Goal: Communication & Community: Answer question/provide support

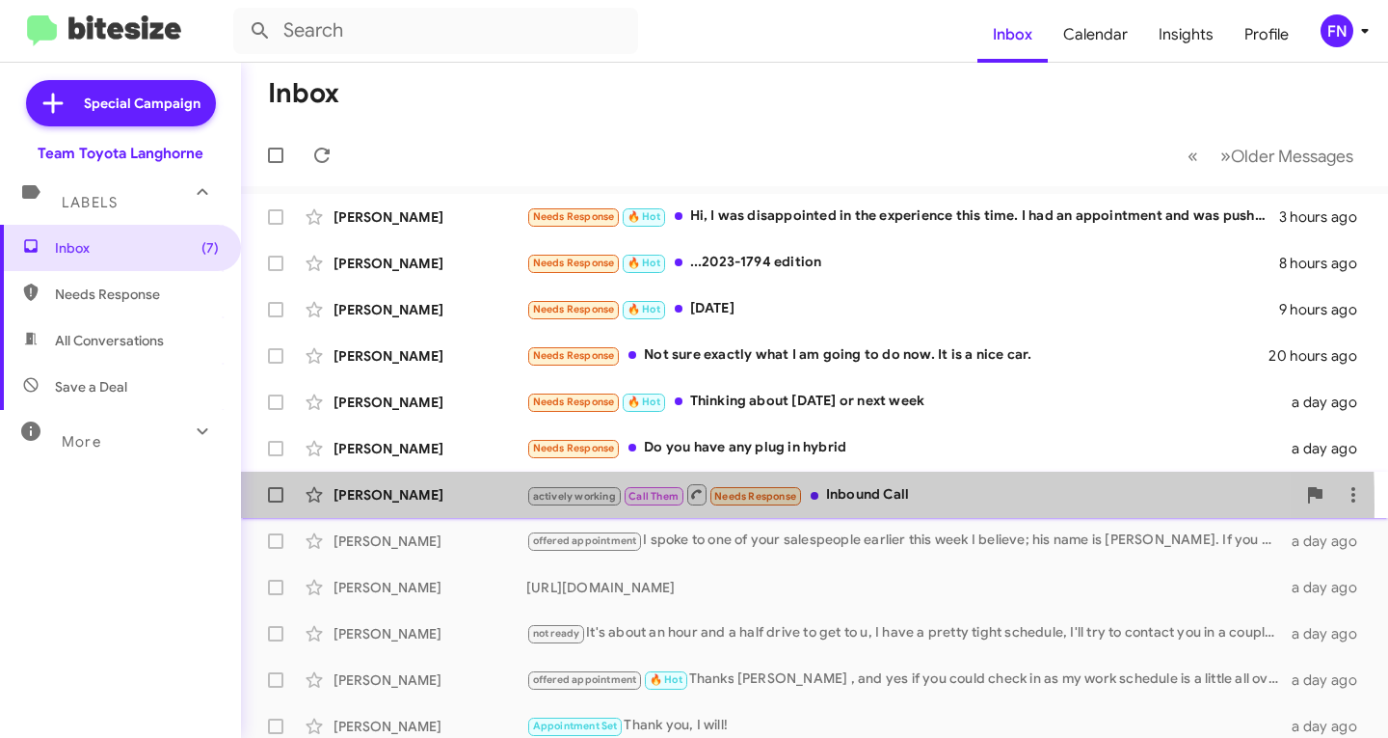
click at [353, 507] on div "[PERSON_NAME] actively working Call Them Needs Response Inbound Call a day ago" at bounding box center [814, 494] width 1117 height 39
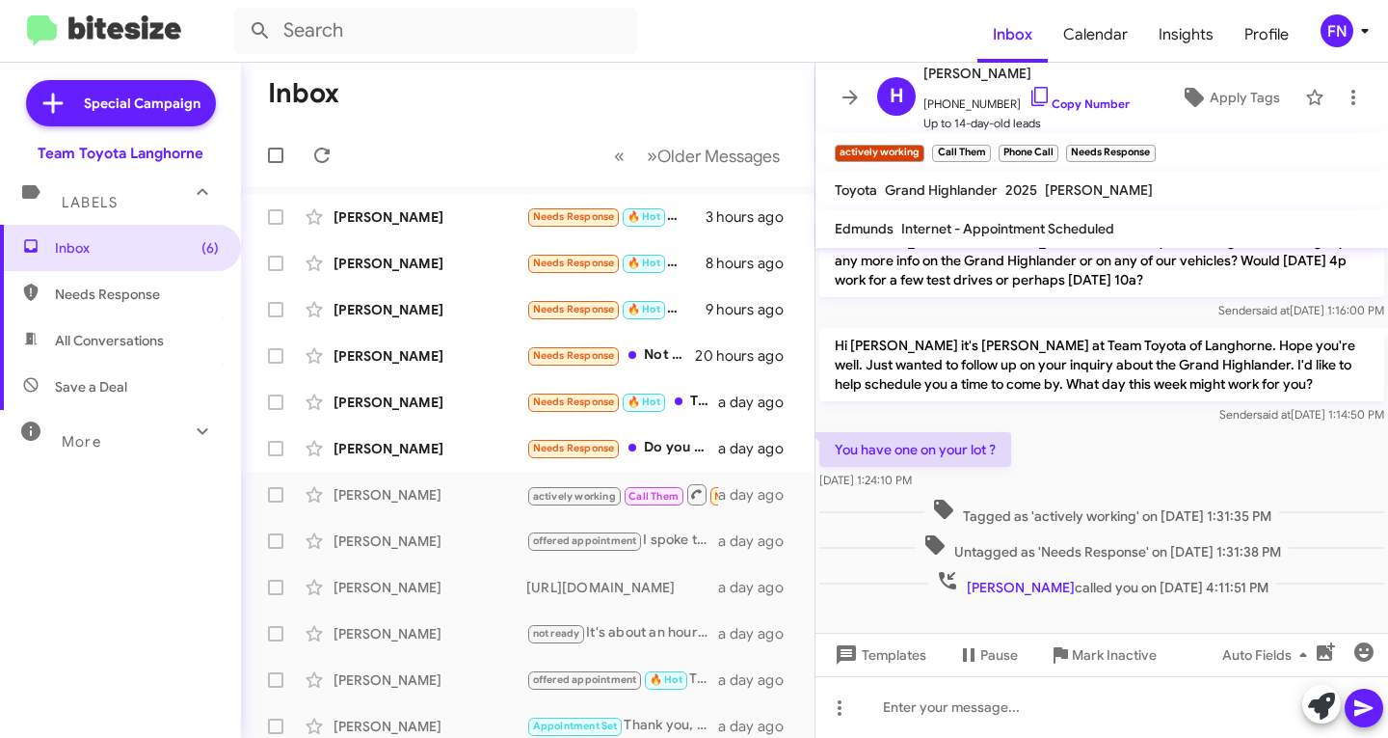
scroll to position [115, 0]
click at [982, 138] on span "×" at bounding box center [988, 143] width 15 height 23
click at [992, 148] on span "×" at bounding box center [988, 143] width 12 height 23
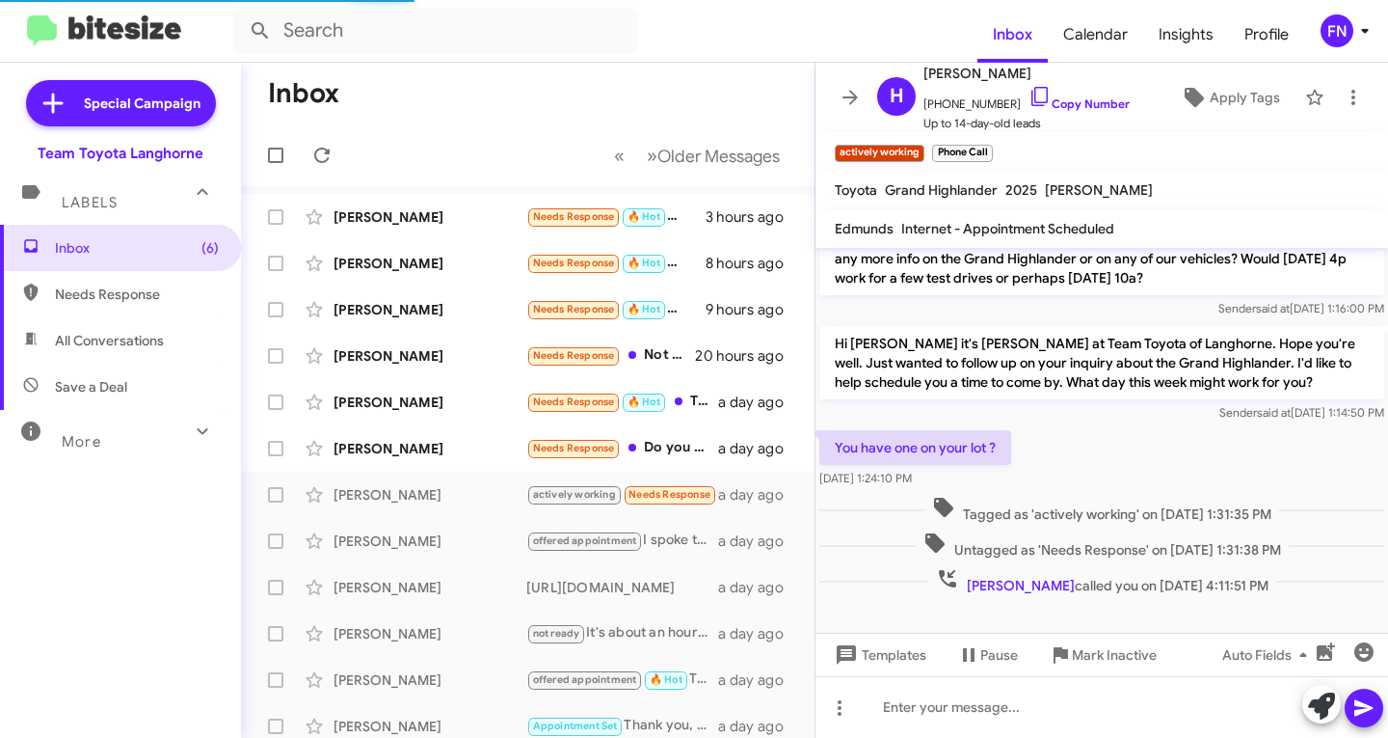
click at [992, 148] on span "×" at bounding box center [988, 143] width 12 height 23
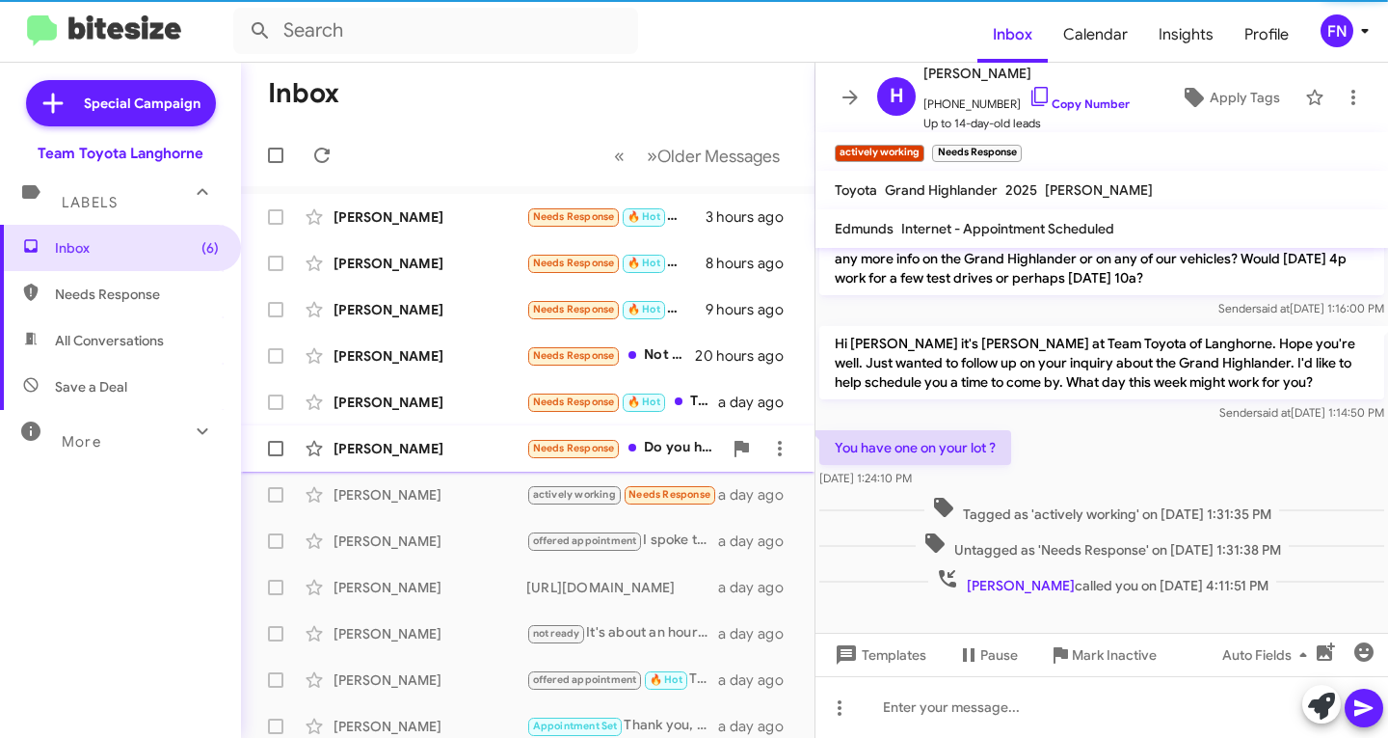
click at [390, 458] on div "[PERSON_NAME] Needs Response Do you have any plug in hybrid a day ago" at bounding box center [527, 448] width 543 height 39
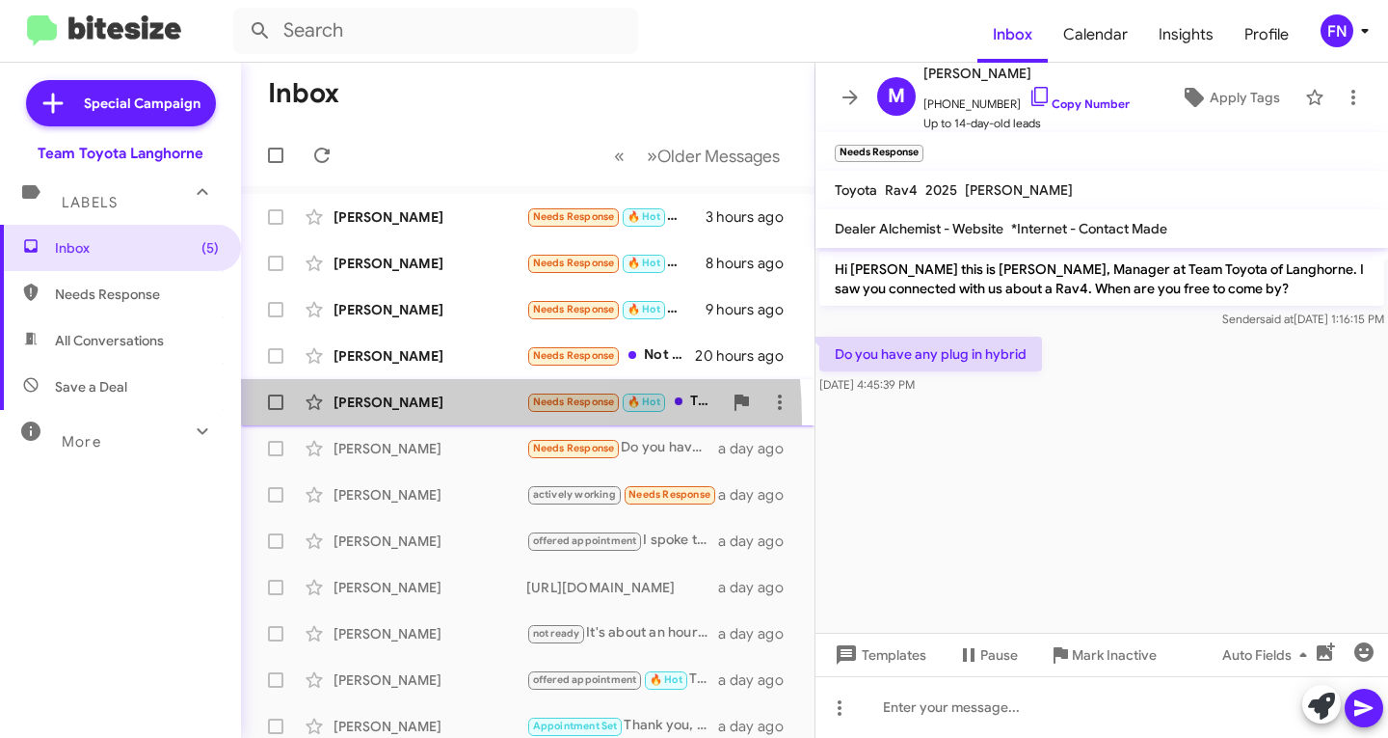
click at [338, 420] on div "[PERSON_NAME] Needs Response 🔥 Hot Thinking about [DATE] or next week a day ago" at bounding box center [527, 402] width 543 height 39
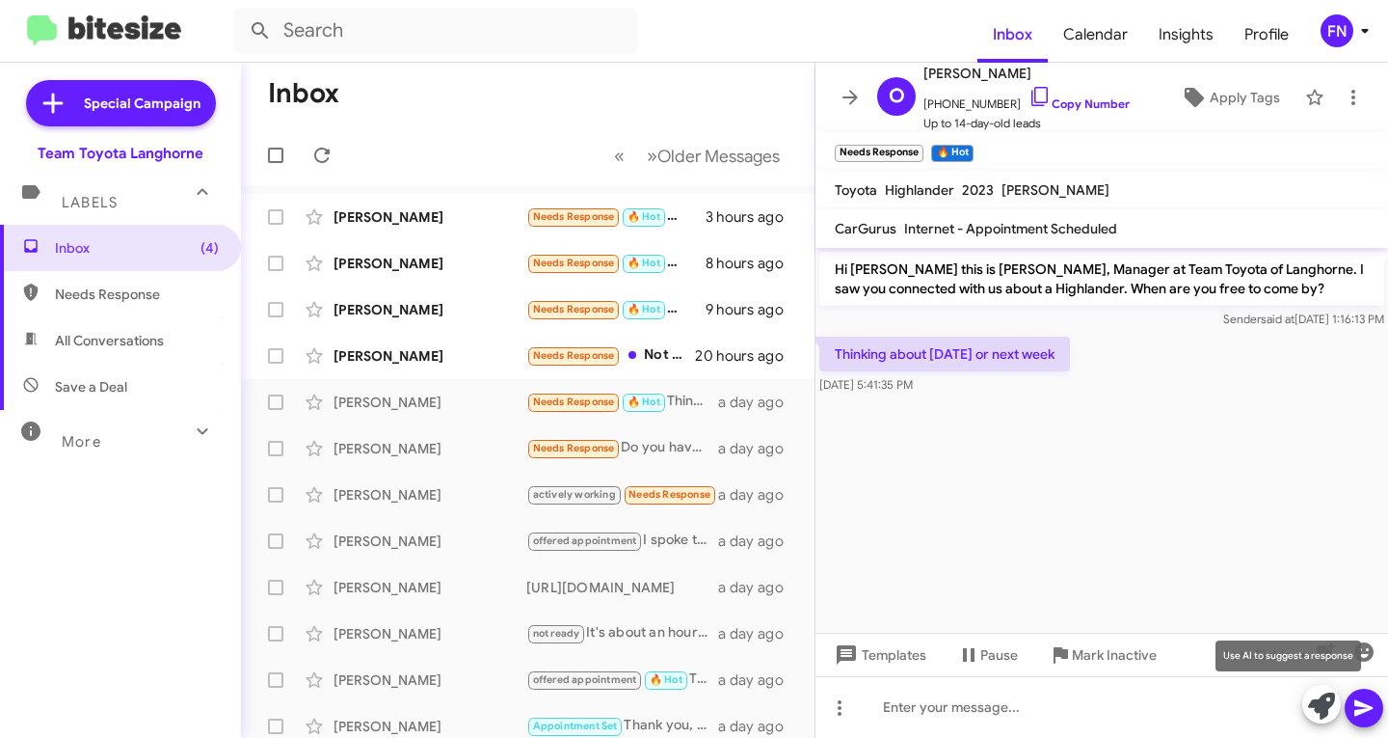
click at [1329, 724] on span at bounding box center [1321, 706] width 27 height 42
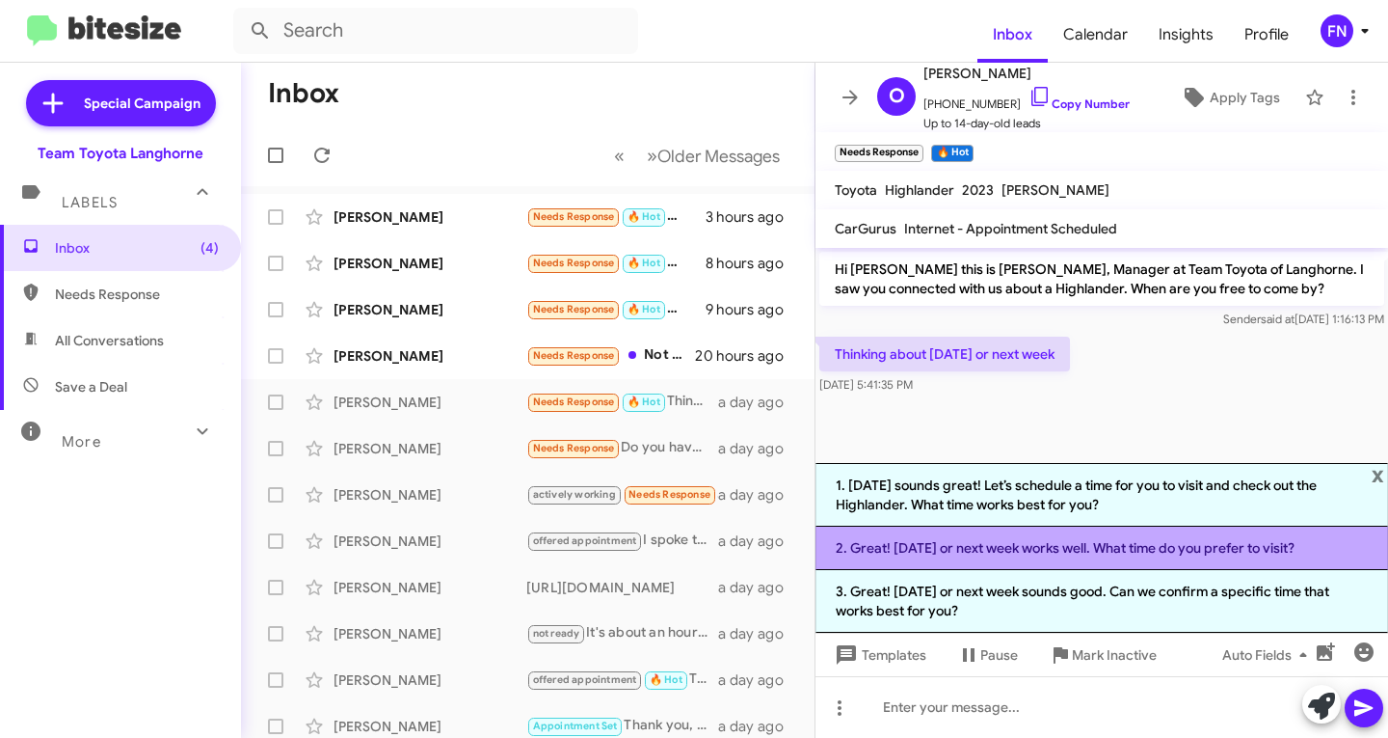
click at [875, 542] on li "2. Great! [DATE] or next week works well. What time do you prefer to visit?" at bounding box center [1102, 547] width 573 height 43
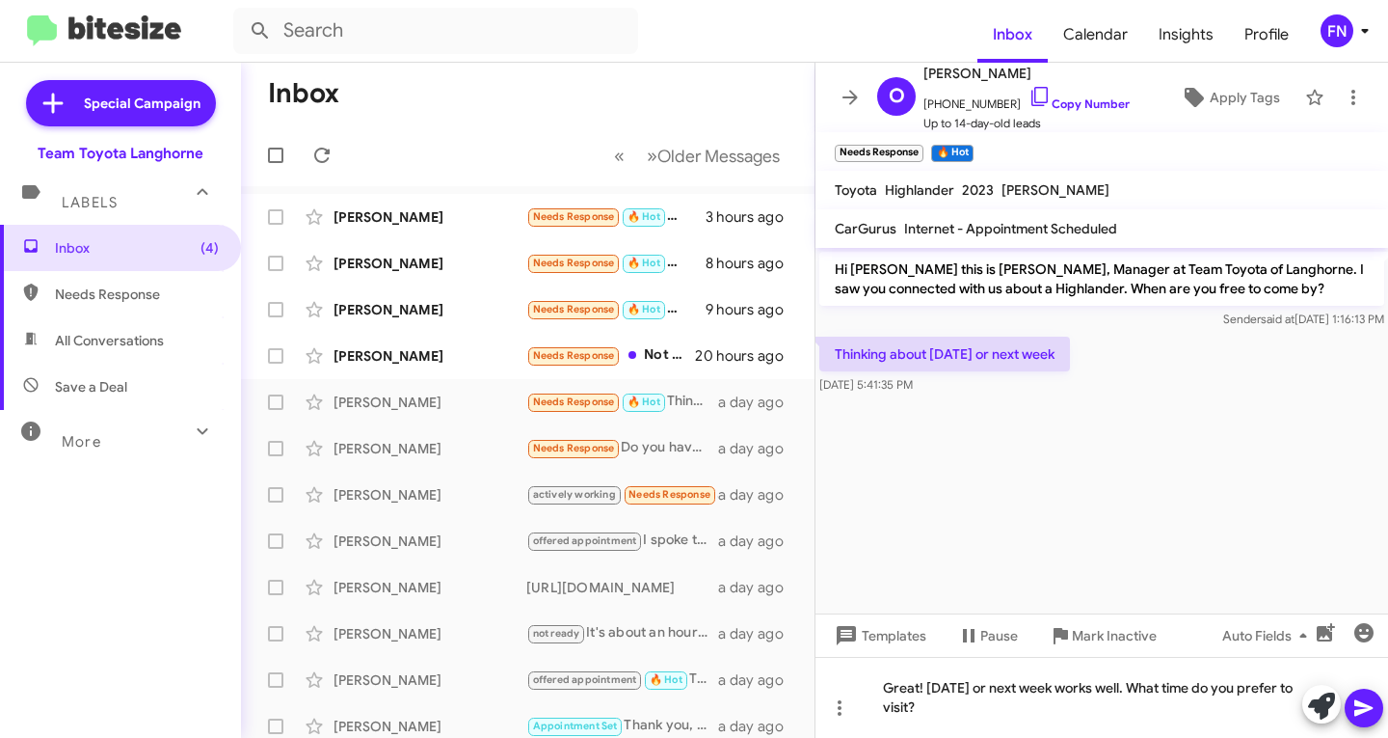
click at [1382, 713] on button at bounding box center [1364, 707] width 39 height 39
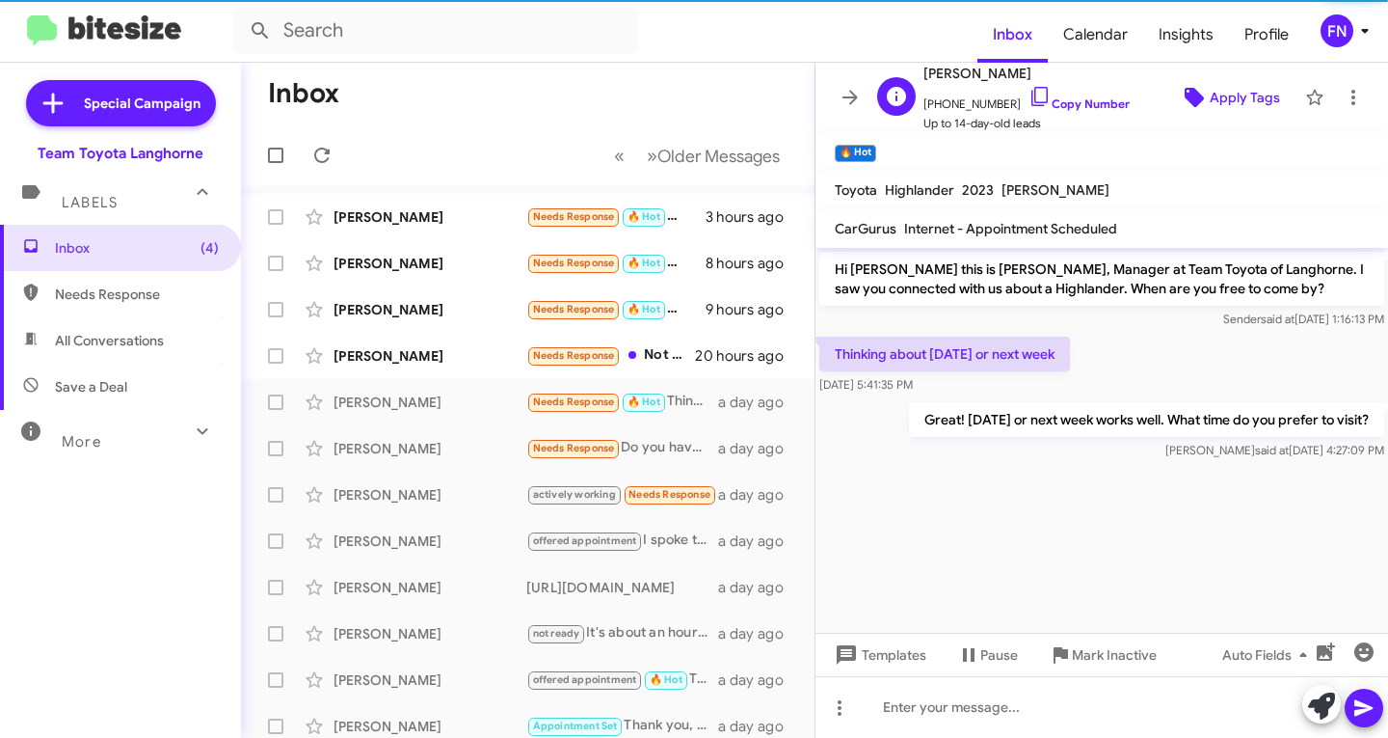
click at [1210, 88] on span "Apply Tags" at bounding box center [1245, 97] width 70 height 35
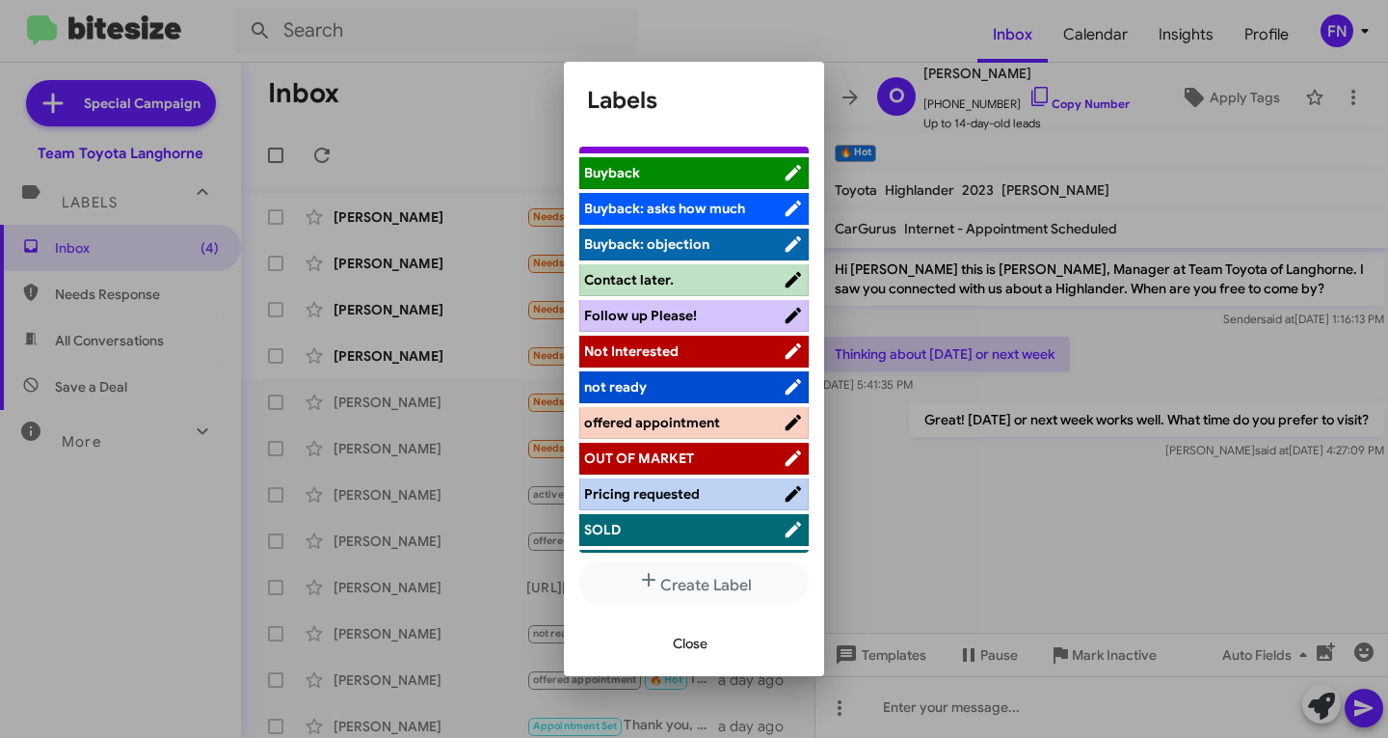
scroll to position [309, 0]
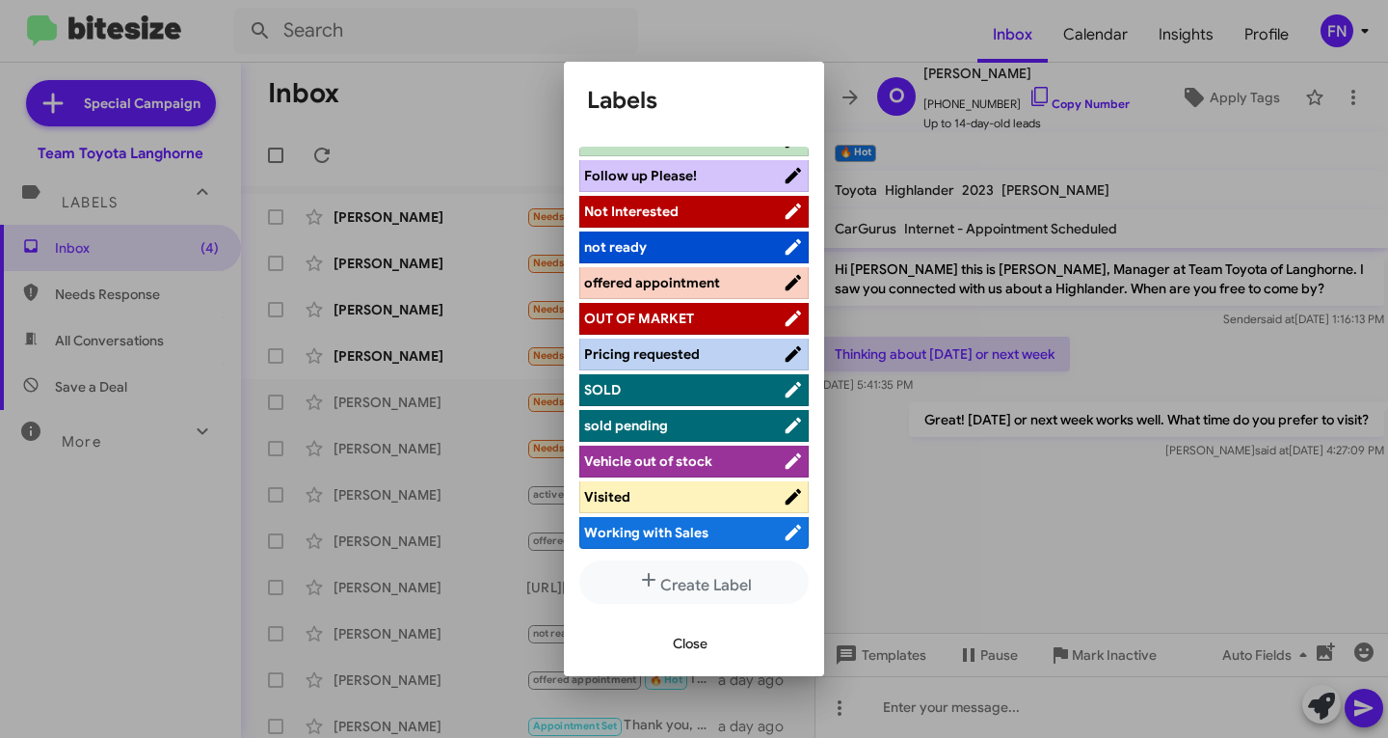
click at [692, 264] on ul "actively working ALREADY SOLD Hot Appointment Set Bitesize Pro-Tip! [PERSON_NAM…" at bounding box center [693, 350] width 229 height 406
click at [694, 267] on li "offered appointment" at bounding box center [693, 283] width 229 height 32
click at [719, 287] on span "offered appointment" at bounding box center [683, 282] width 199 height 19
click at [685, 640] on span "Close" at bounding box center [690, 643] width 35 height 35
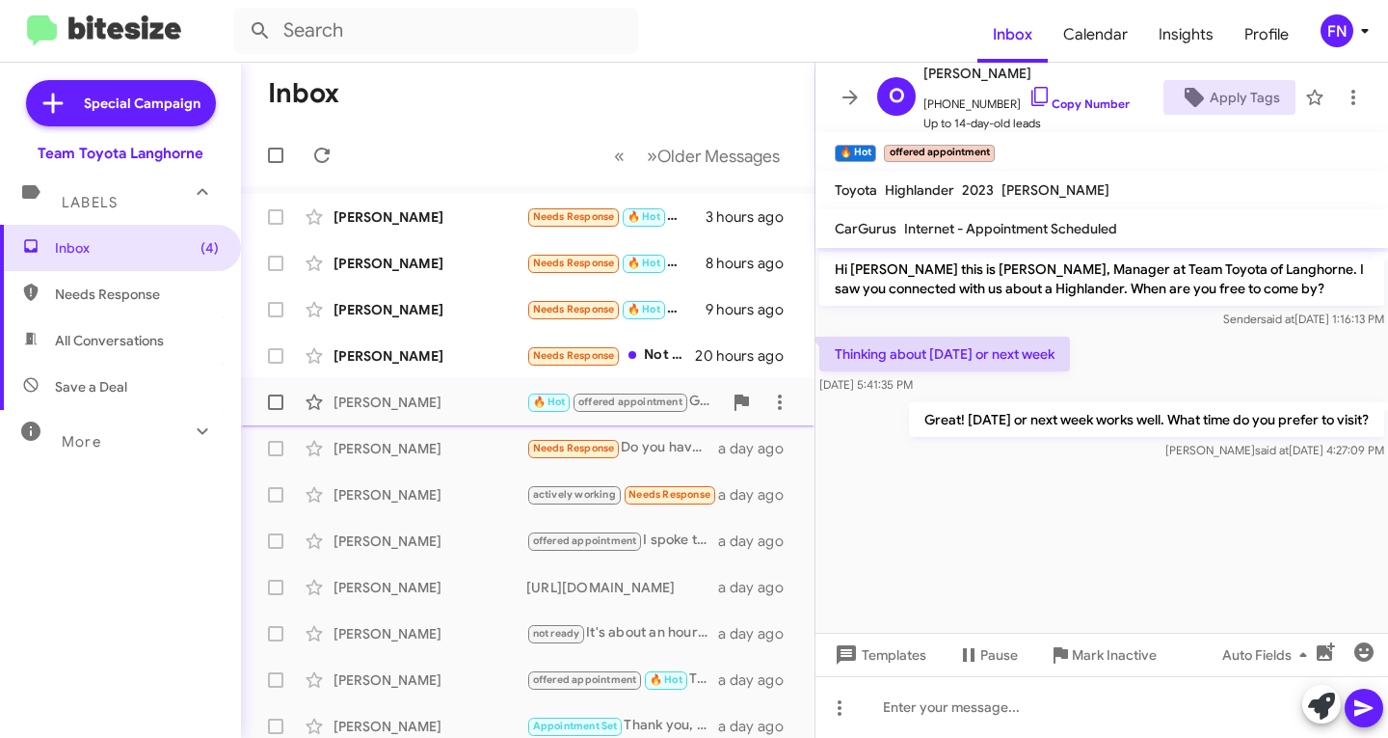
click at [383, 381] on span "[PERSON_NAME] 🔥 Hot offered appointment Great! [DATE] or next week works well. …" at bounding box center [528, 402] width 574 height 46
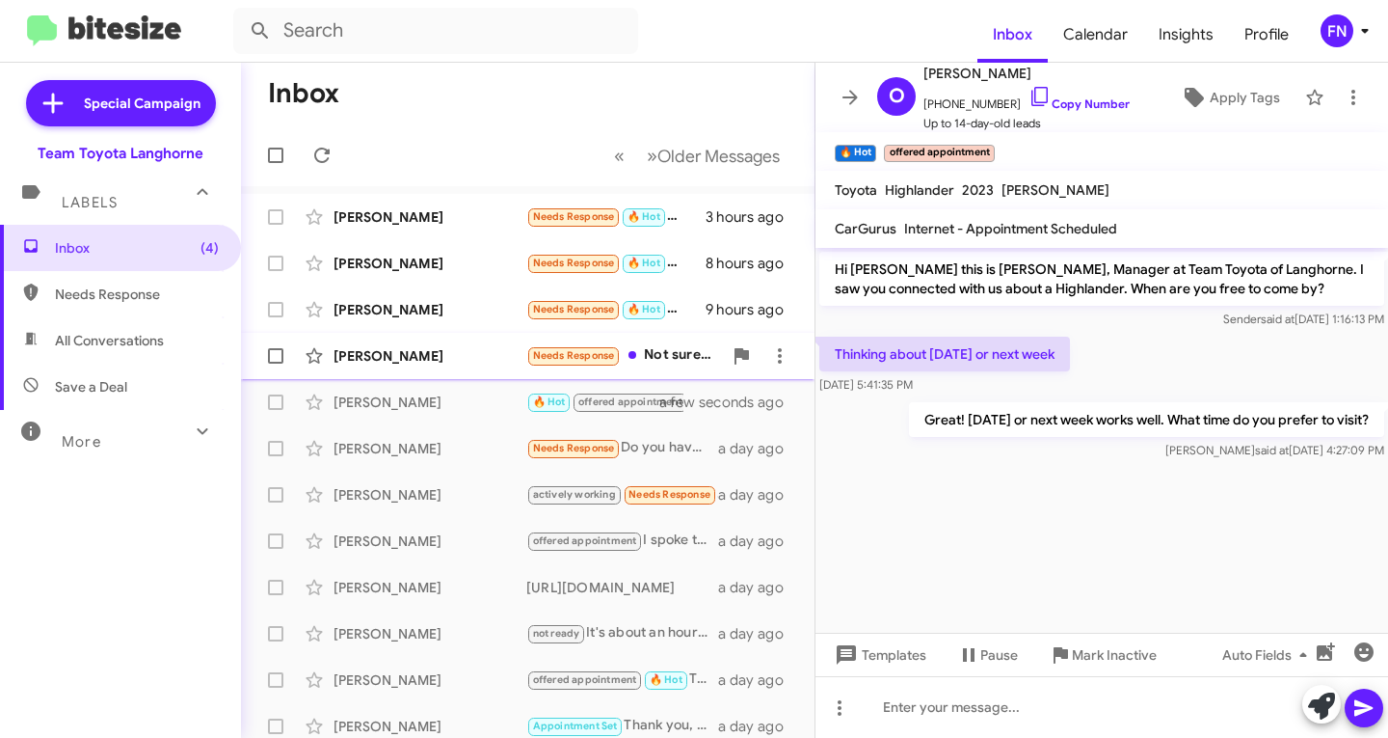
click at [389, 368] on div "[PERSON_NAME] Needs Response Not sure exactly what I am going to do now. It is …" at bounding box center [527, 355] width 543 height 39
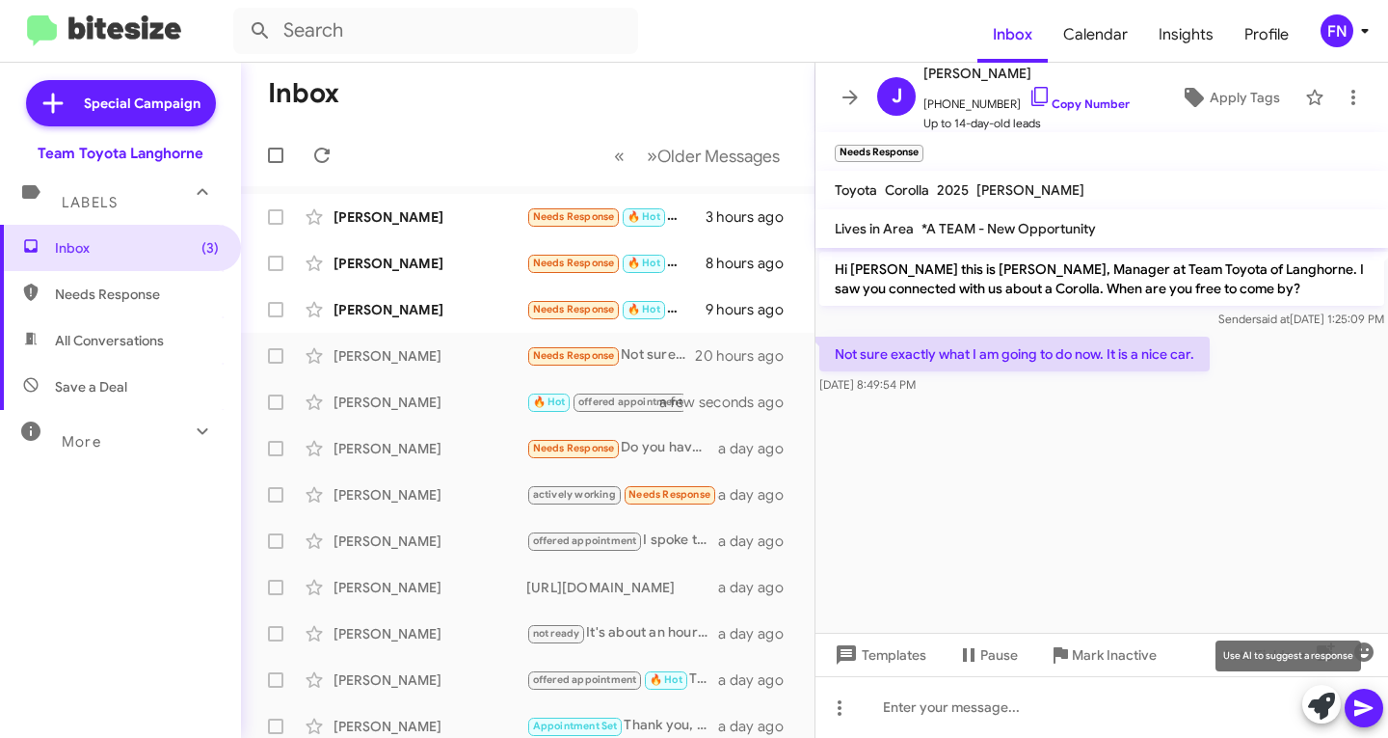
click at [1321, 694] on icon at bounding box center [1321, 705] width 27 height 27
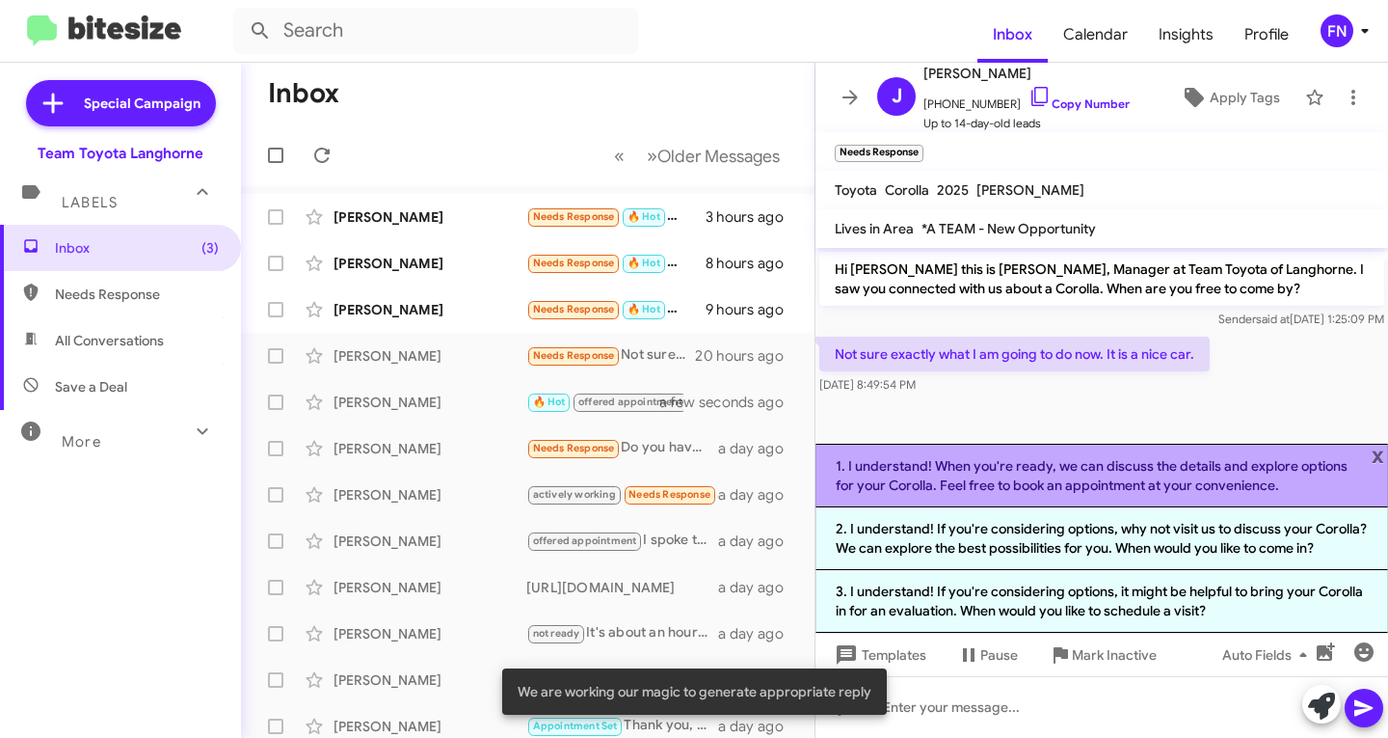
click at [1285, 479] on li "1. I understand! When you're ready, we can discuss the details and explore opti…" at bounding box center [1102, 476] width 573 height 64
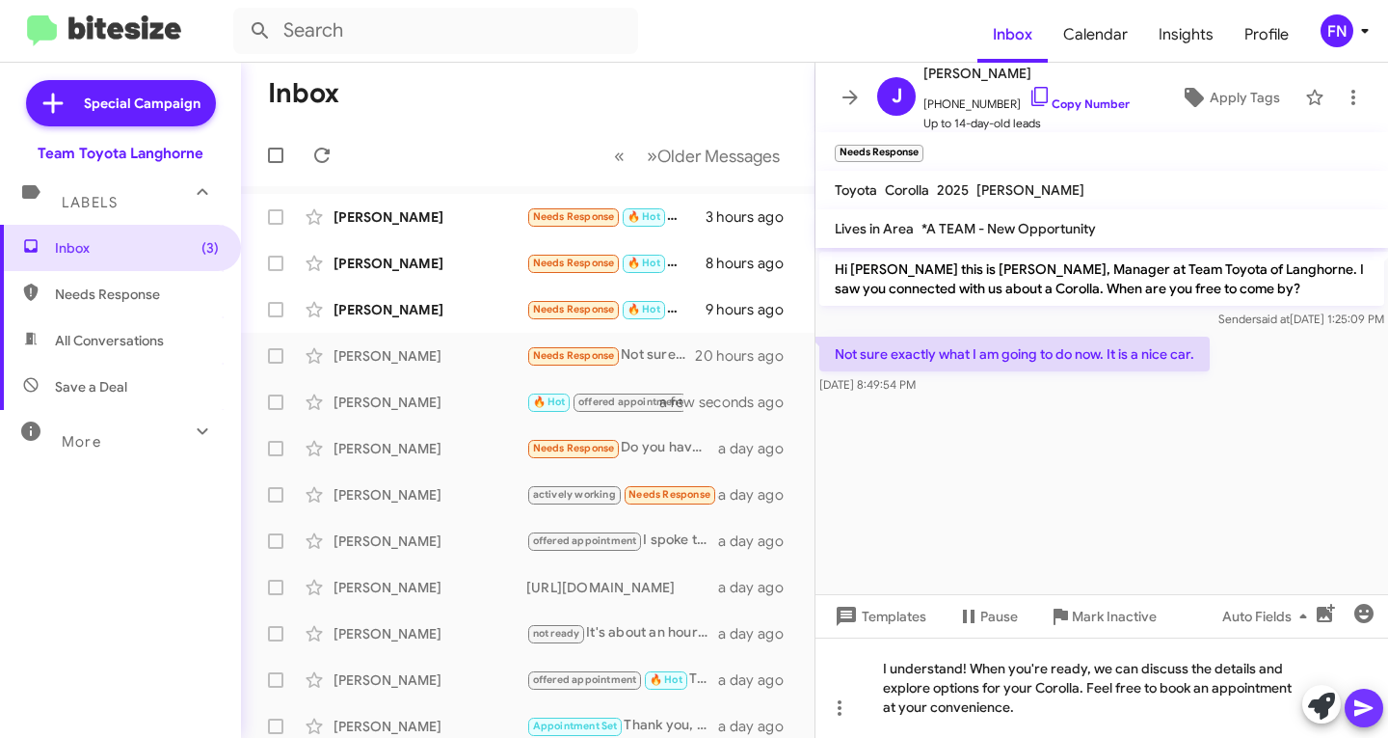
click at [1361, 716] on icon at bounding box center [1364, 707] width 23 height 23
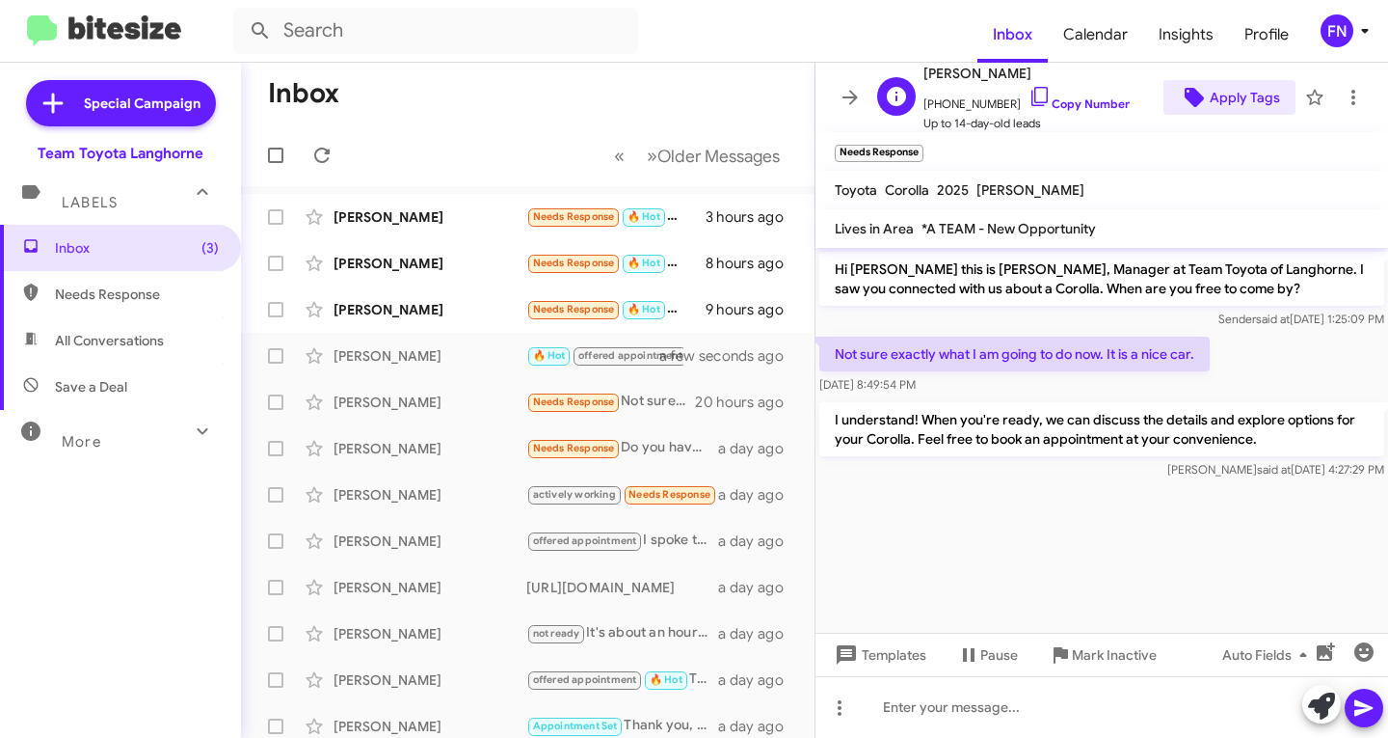
click at [1222, 89] on span "Apply Tags" at bounding box center [1245, 97] width 70 height 35
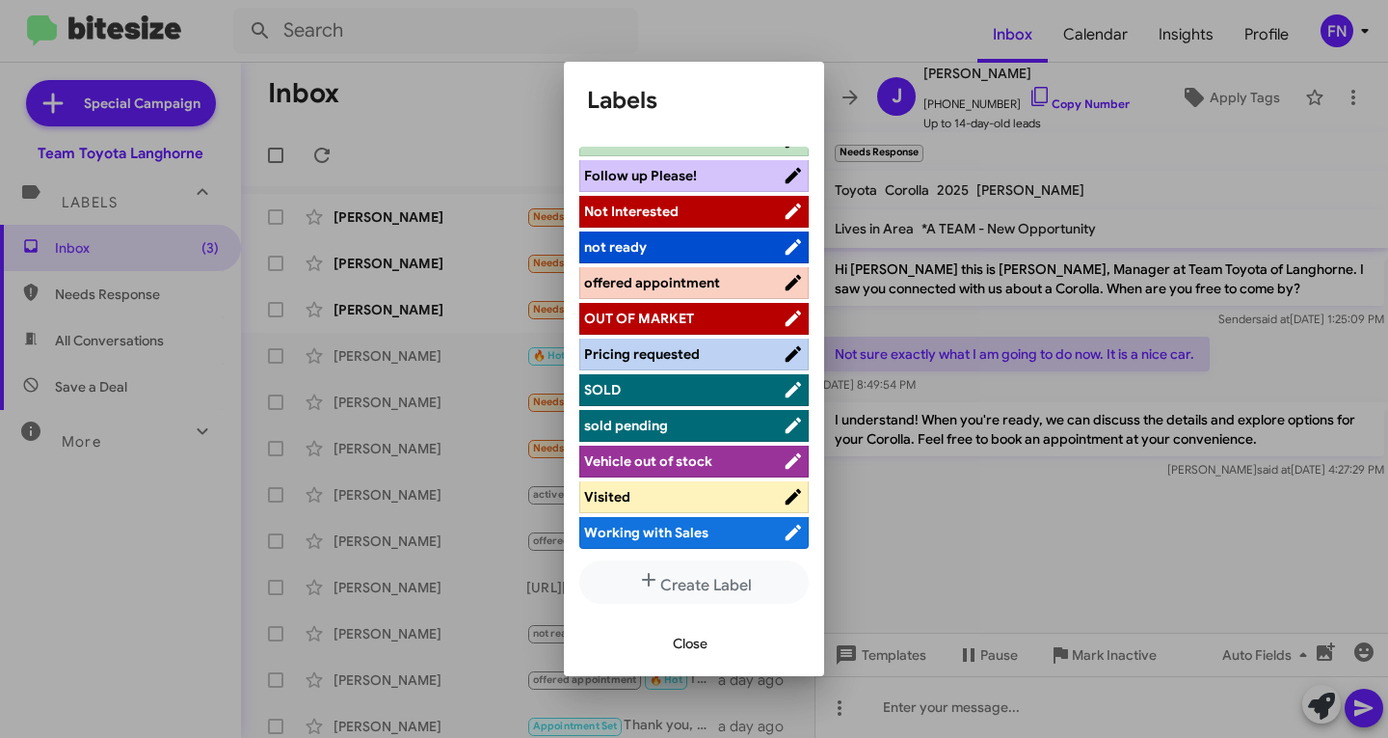
click at [709, 288] on span "offered appointment" at bounding box center [652, 282] width 136 height 17
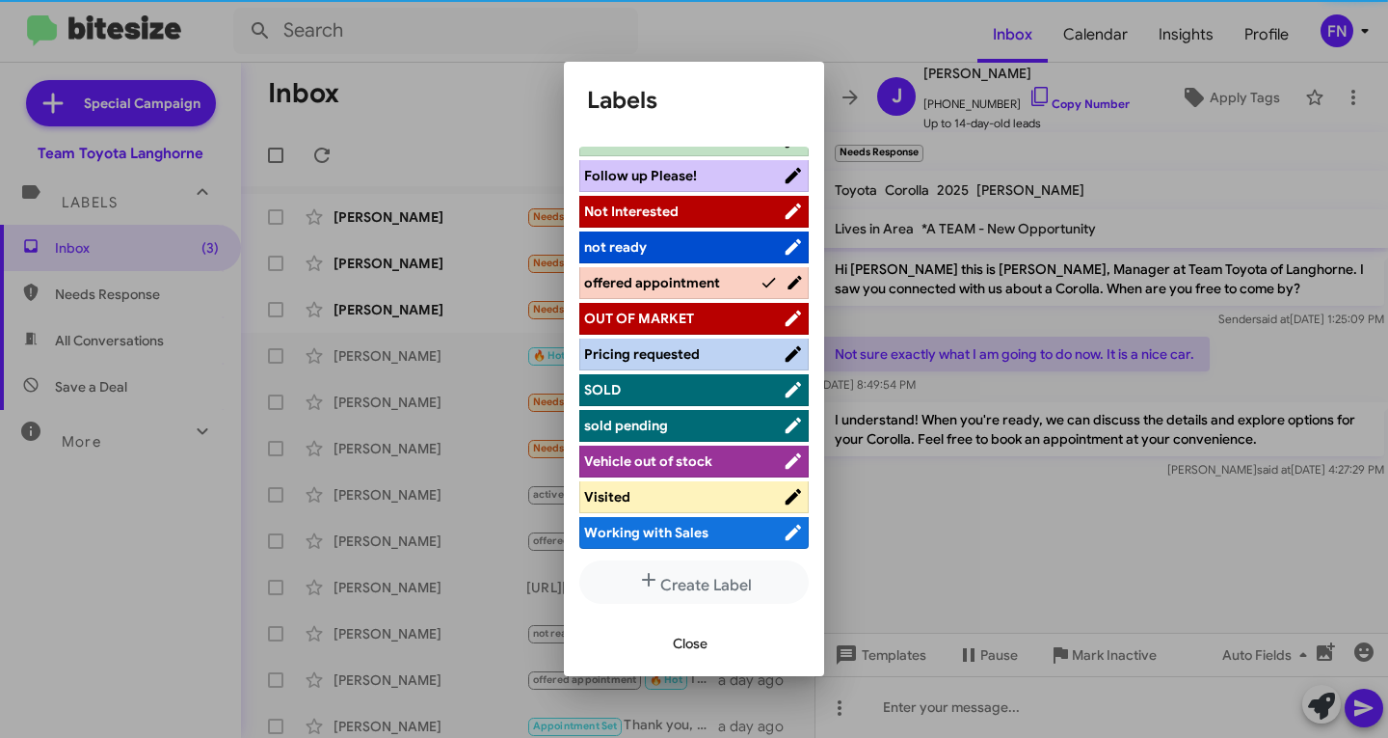
scroll to position [309, 0]
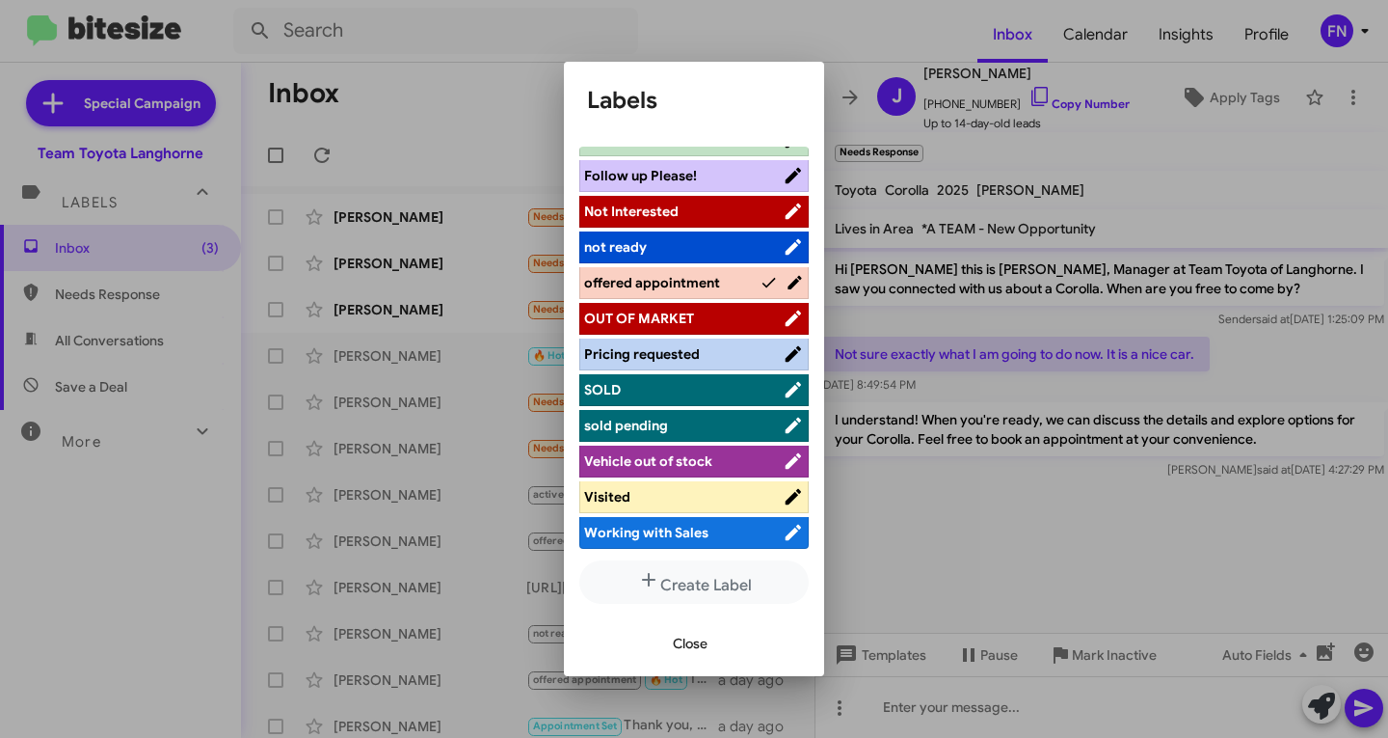
click at [686, 671] on div "Close" at bounding box center [694, 643] width 214 height 66
click at [686, 661] on div "Close" at bounding box center [694, 643] width 214 height 66
click at [685, 630] on span "Close" at bounding box center [690, 643] width 35 height 35
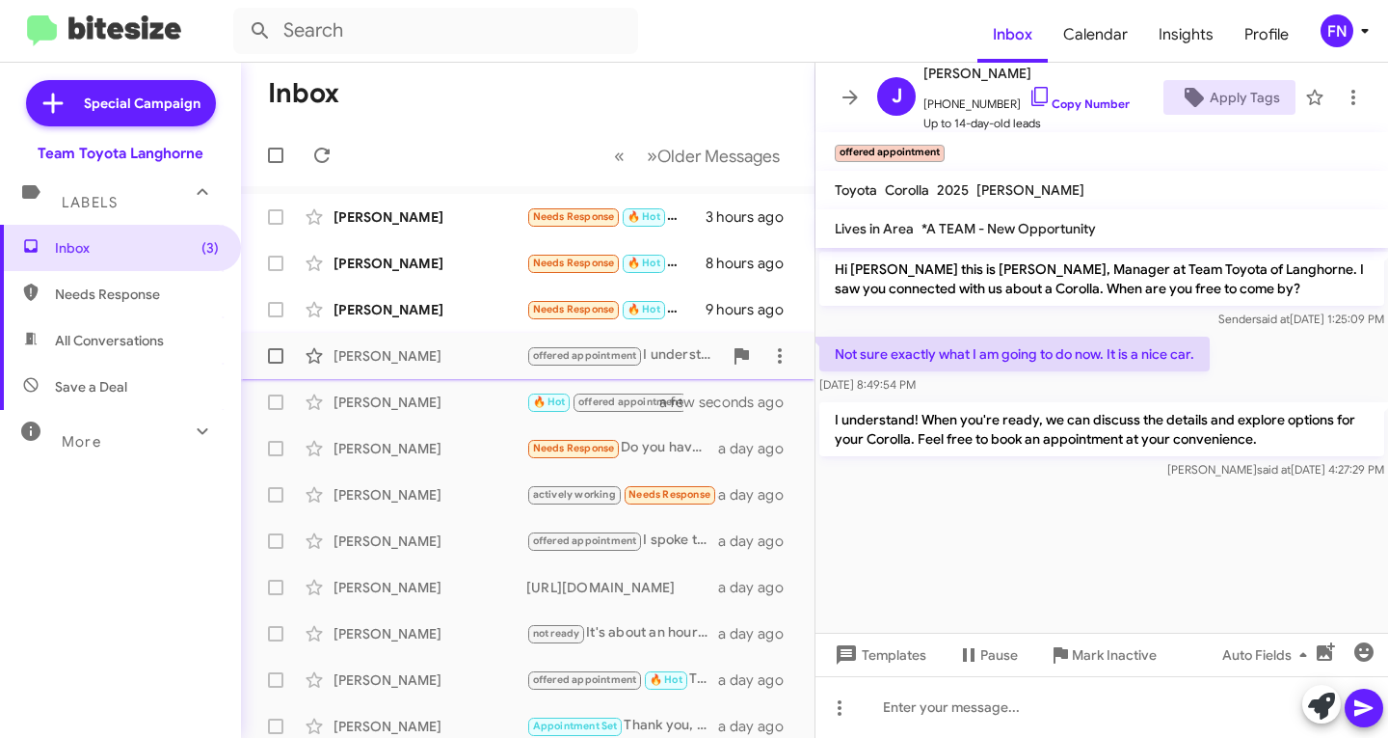
click at [359, 336] on span "[PERSON_NAME] offered appointment I understand! When you're ready, we can discu…" at bounding box center [528, 356] width 574 height 46
click at [376, 314] on div "[PERSON_NAME]" at bounding box center [430, 309] width 193 height 19
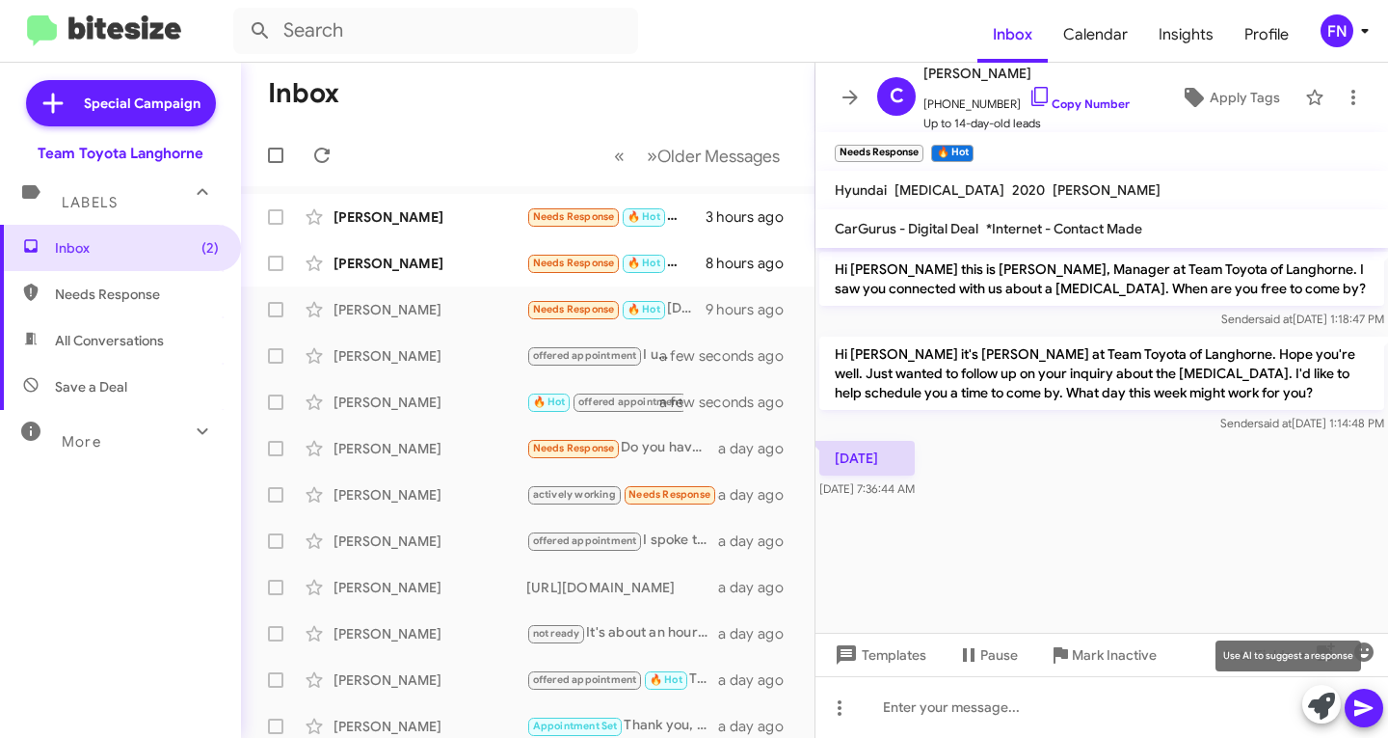
click at [1311, 714] on icon at bounding box center [1321, 705] width 27 height 27
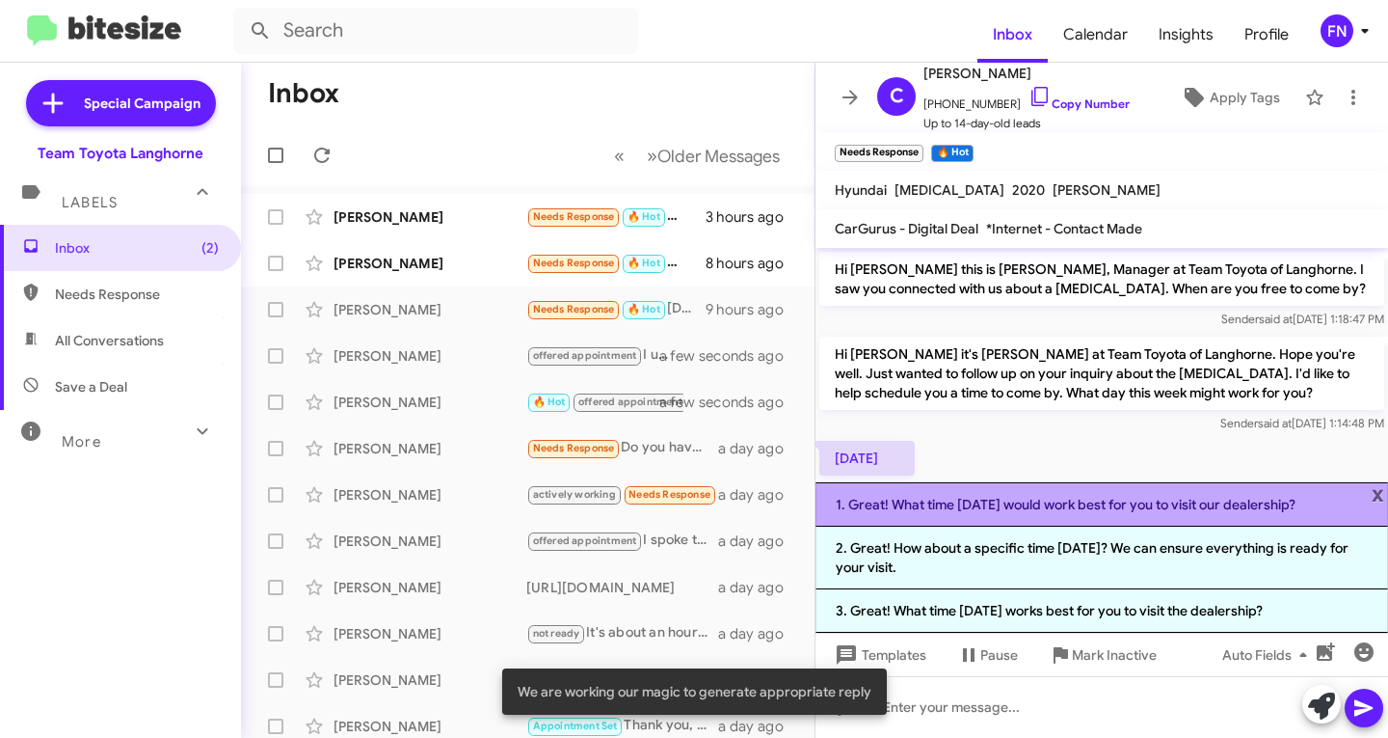
click at [1257, 503] on li "1. Great! What time [DATE] would work best for you to visit our dealership?" at bounding box center [1102, 504] width 573 height 44
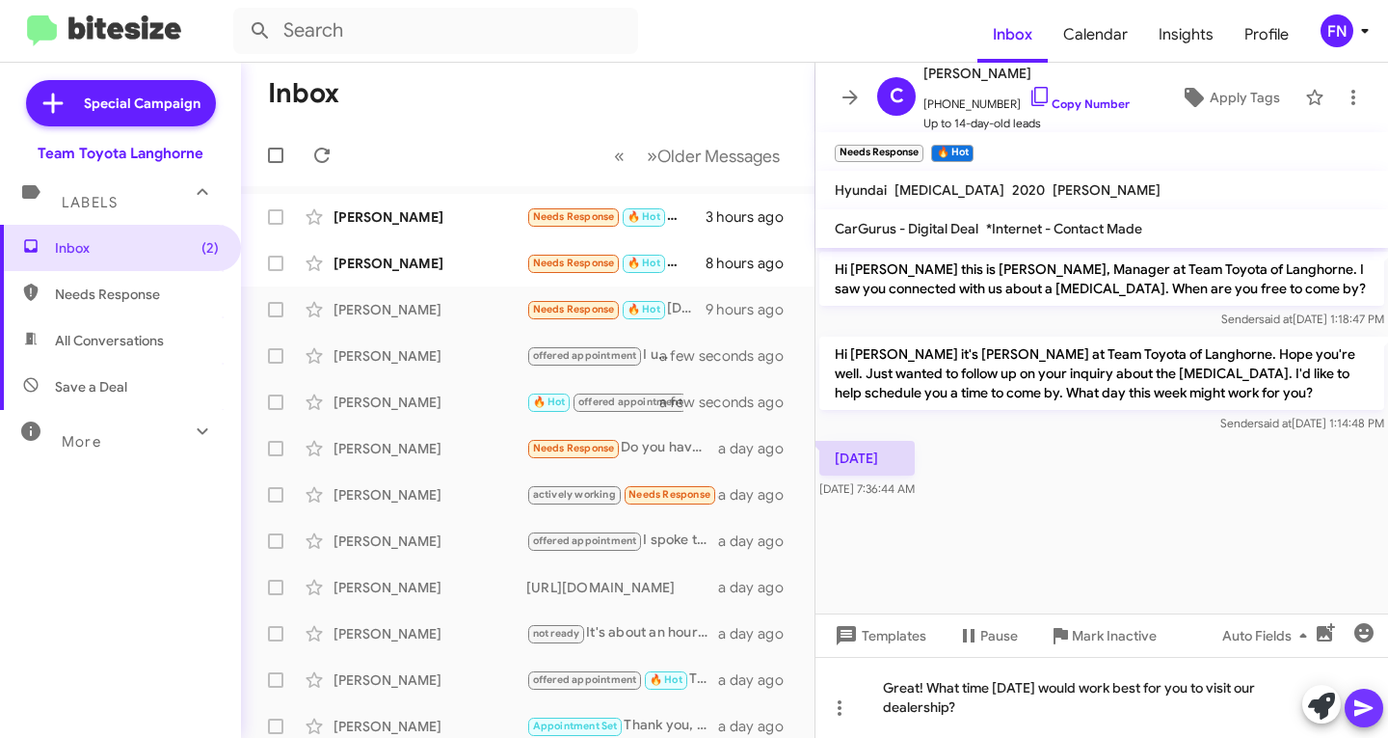
click at [1356, 711] on icon at bounding box center [1364, 708] width 18 height 16
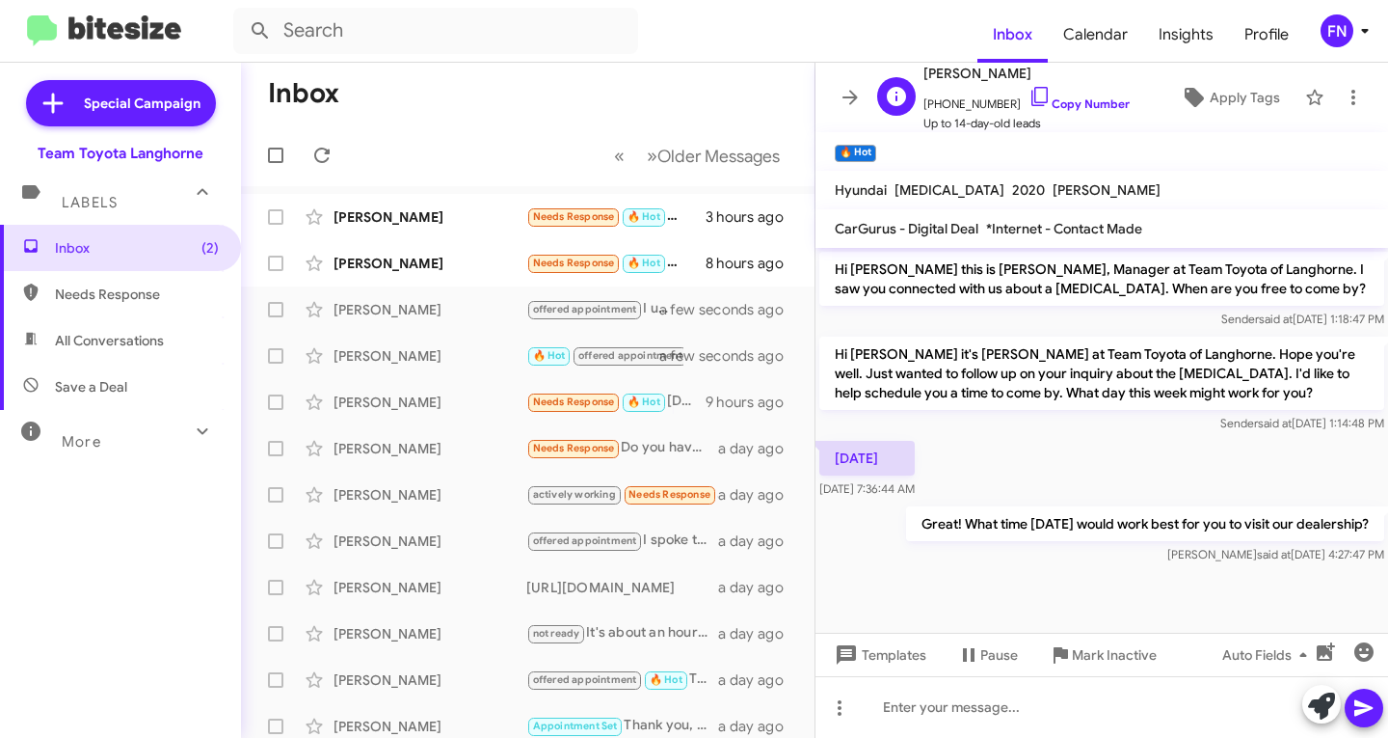
click at [1169, 75] on div "C [PERSON_NAME] [PHONE_NUMBER] Copy Number Up to 14-day-old leads Apply Tags" at bounding box center [1083, 97] width 426 height 71
click at [1189, 88] on icon at bounding box center [1194, 97] width 23 height 23
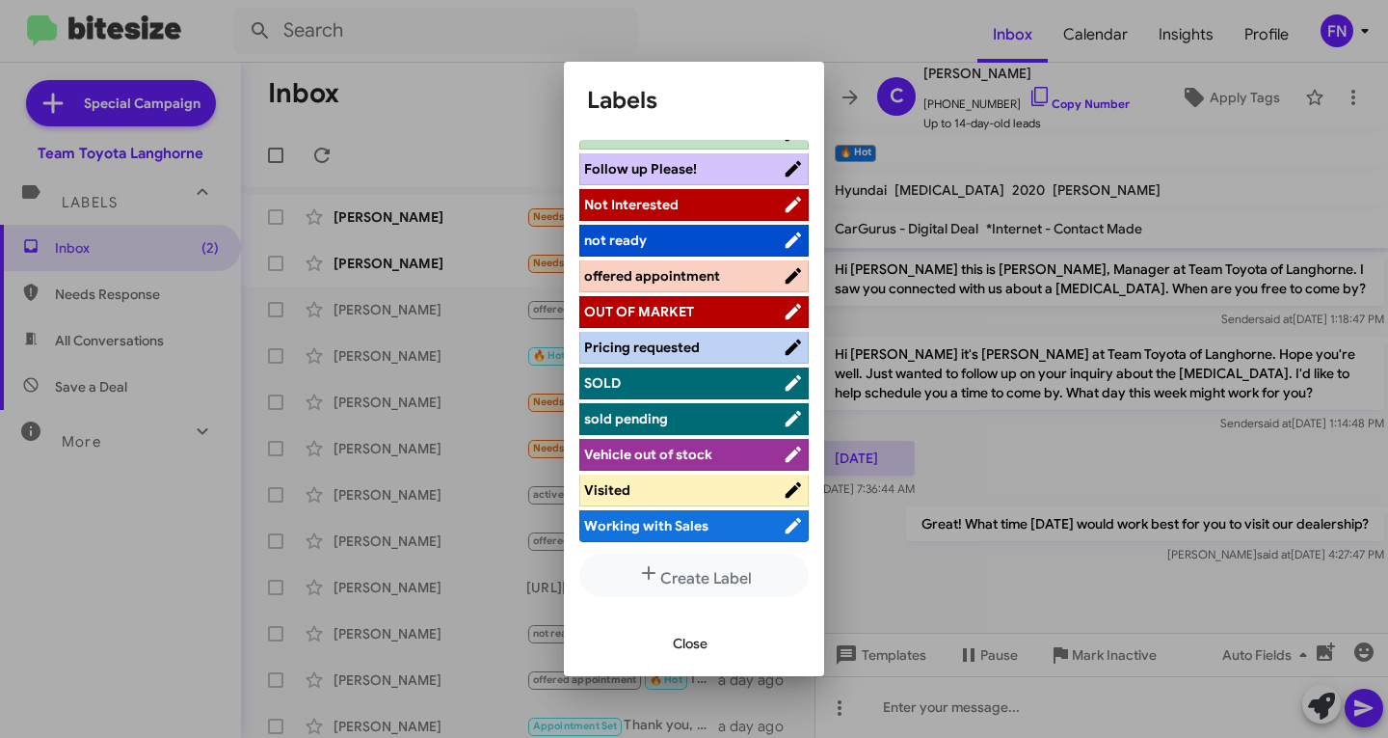
scroll to position [9, 0]
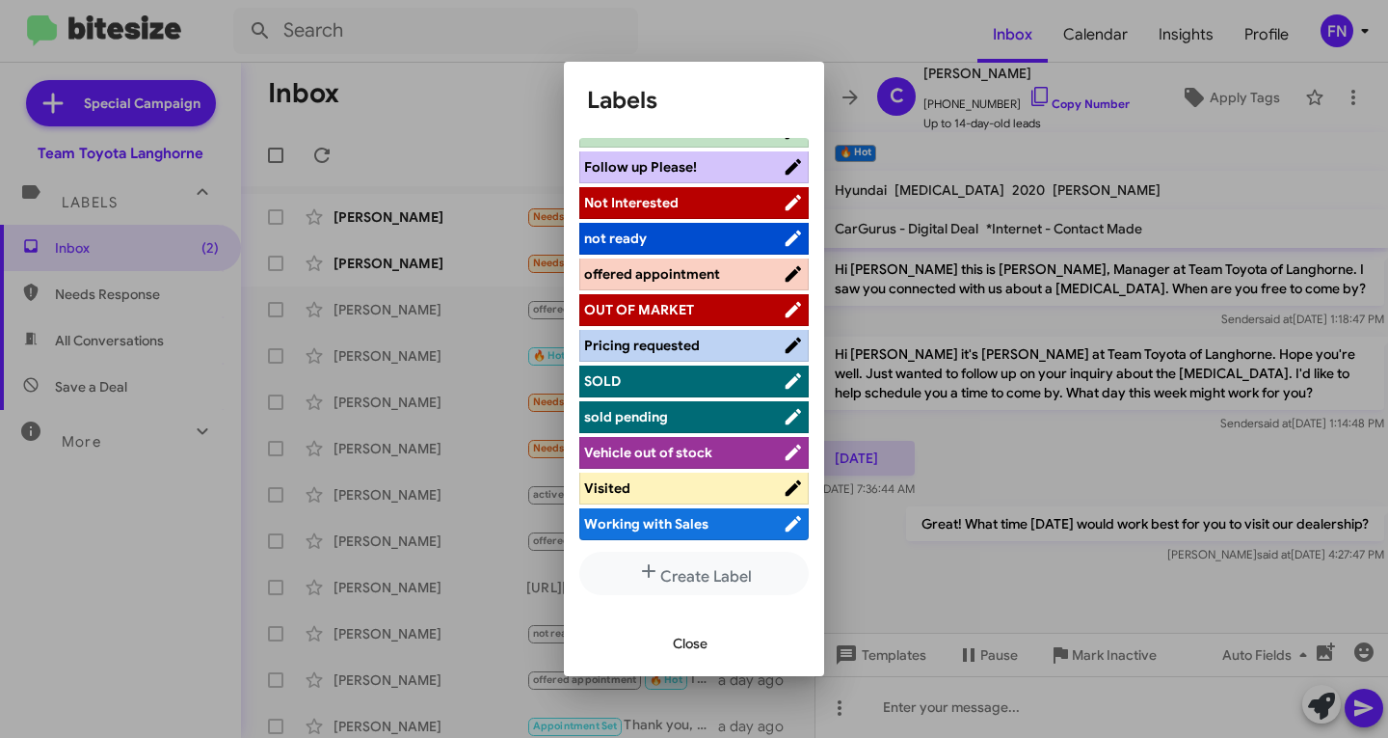
click at [636, 266] on span "offered appointment" at bounding box center [652, 273] width 136 height 17
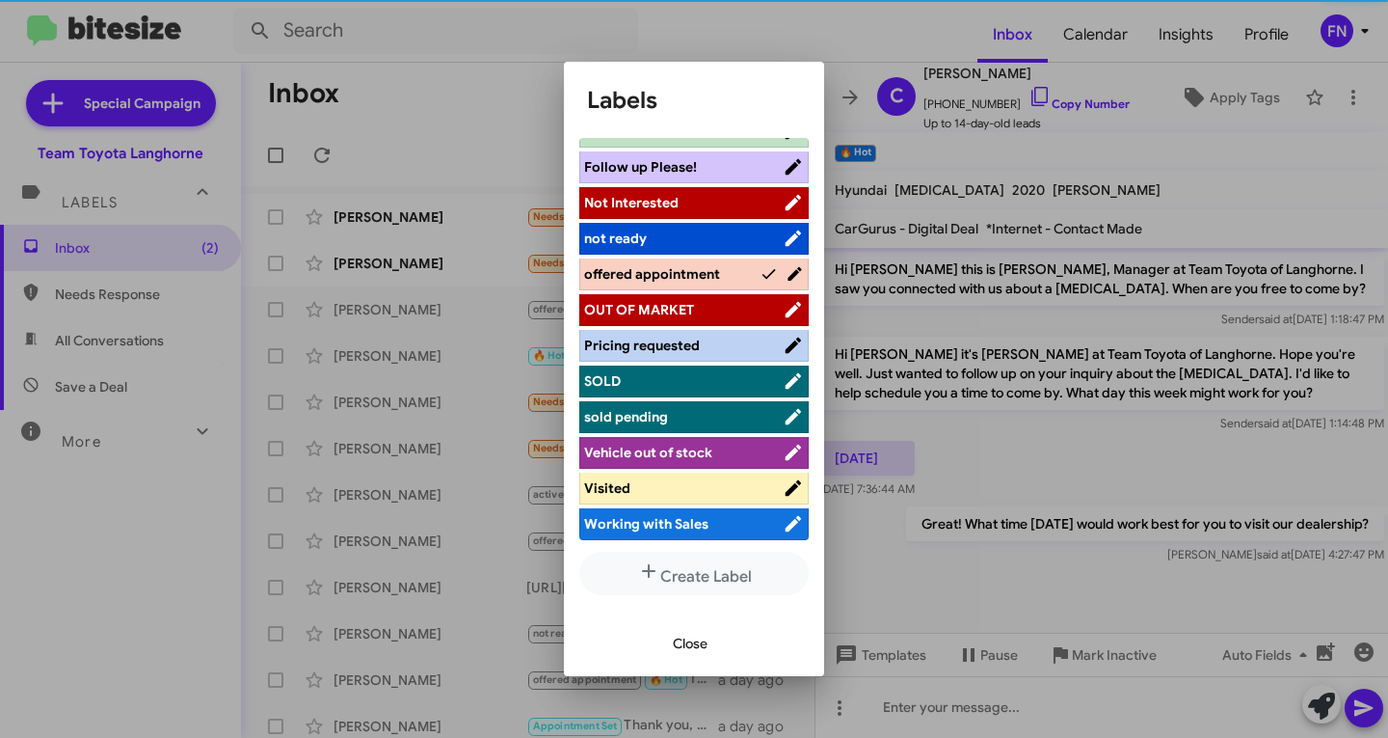
scroll to position [309, 0]
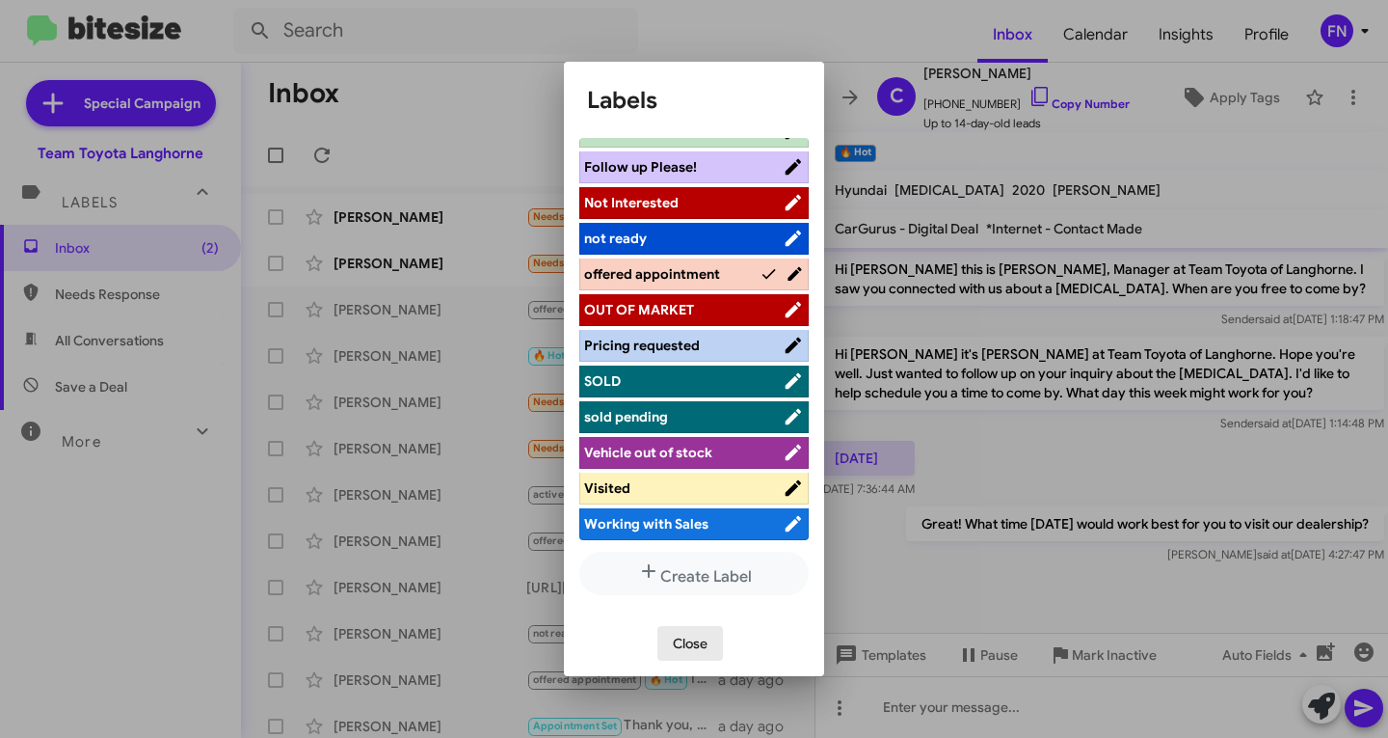
click at [678, 628] on span "Close" at bounding box center [690, 643] width 35 height 35
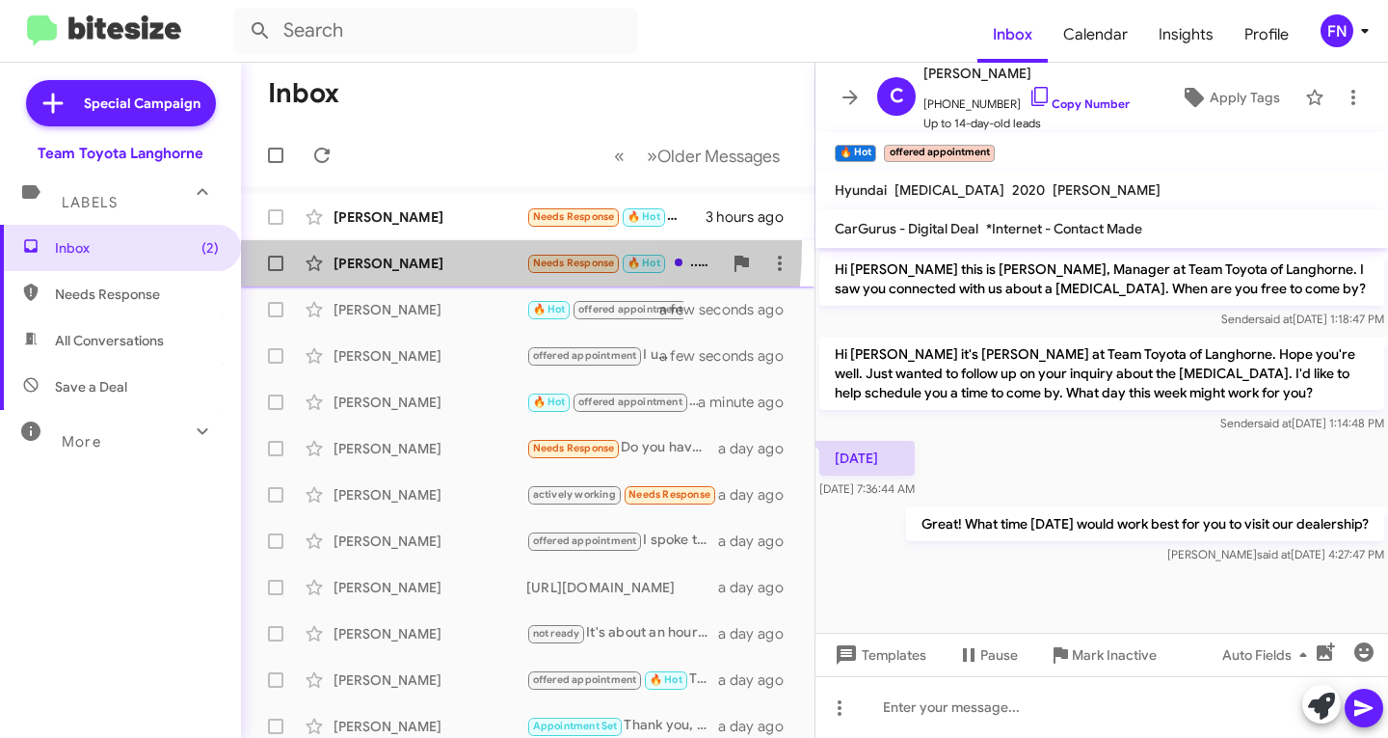
click at [364, 246] on div "[PERSON_NAME] Needs Response 🔥 Hot ...2023-1794 edition 8 hours ago" at bounding box center [527, 263] width 543 height 39
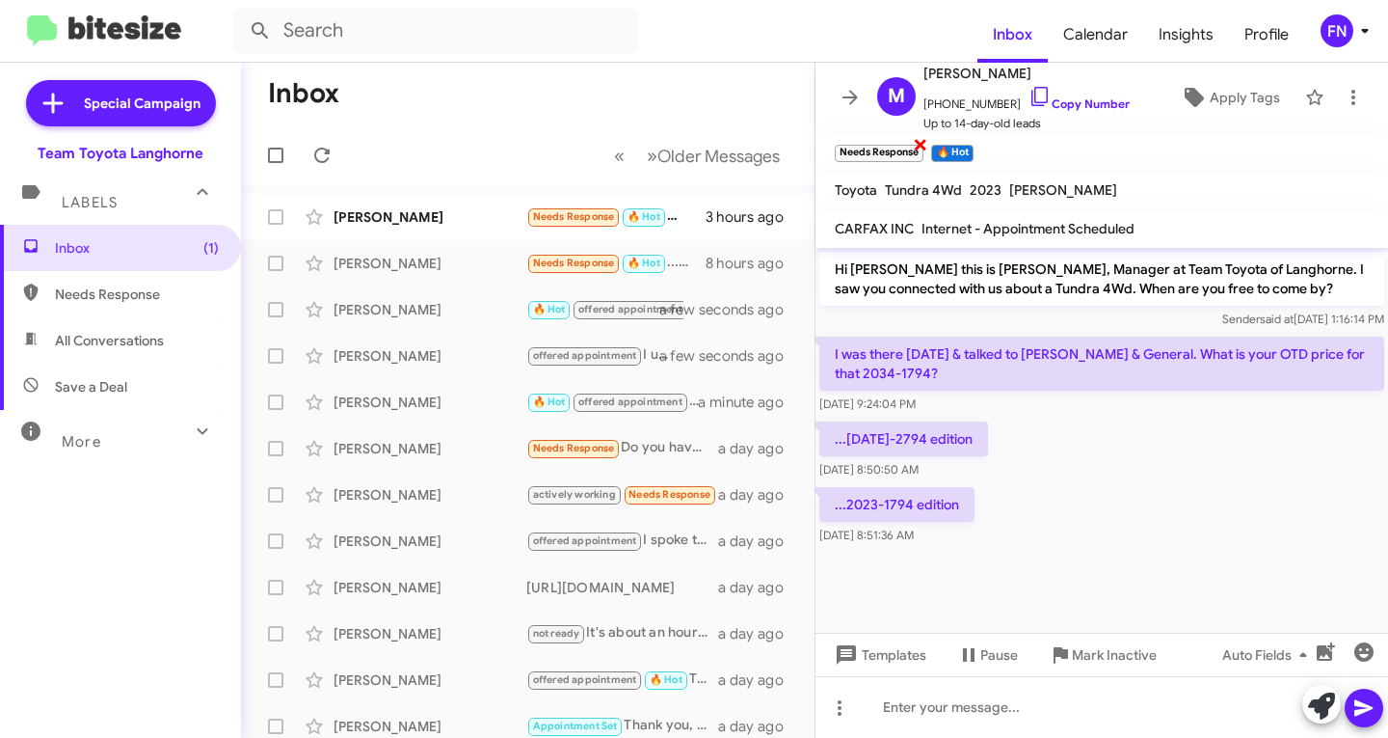
click at [919, 141] on span "×" at bounding box center [920, 143] width 15 height 23
click at [1258, 94] on span "Apply Tags" at bounding box center [1245, 97] width 70 height 35
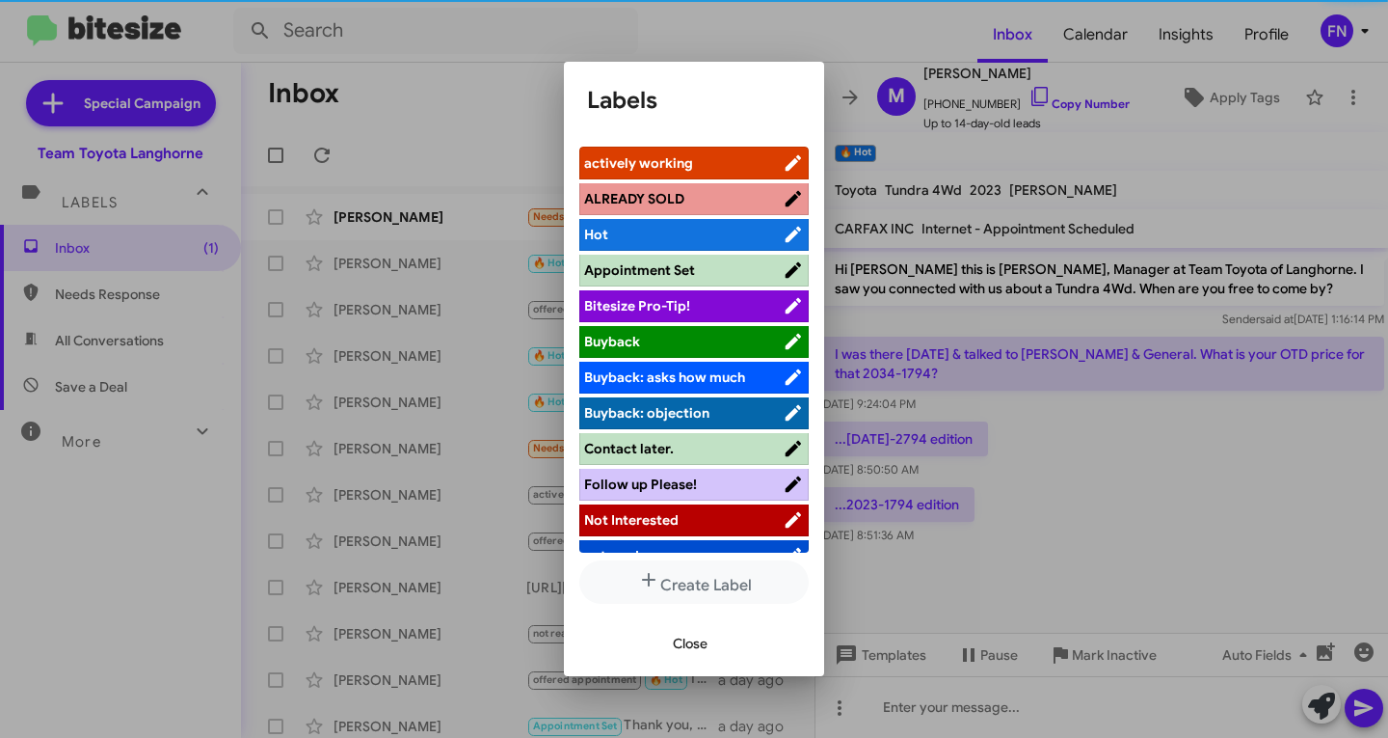
click at [721, 153] on span "actively working" at bounding box center [683, 162] width 199 height 19
click at [707, 630] on span "Close" at bounding box center [690, 643] width 35 height 35
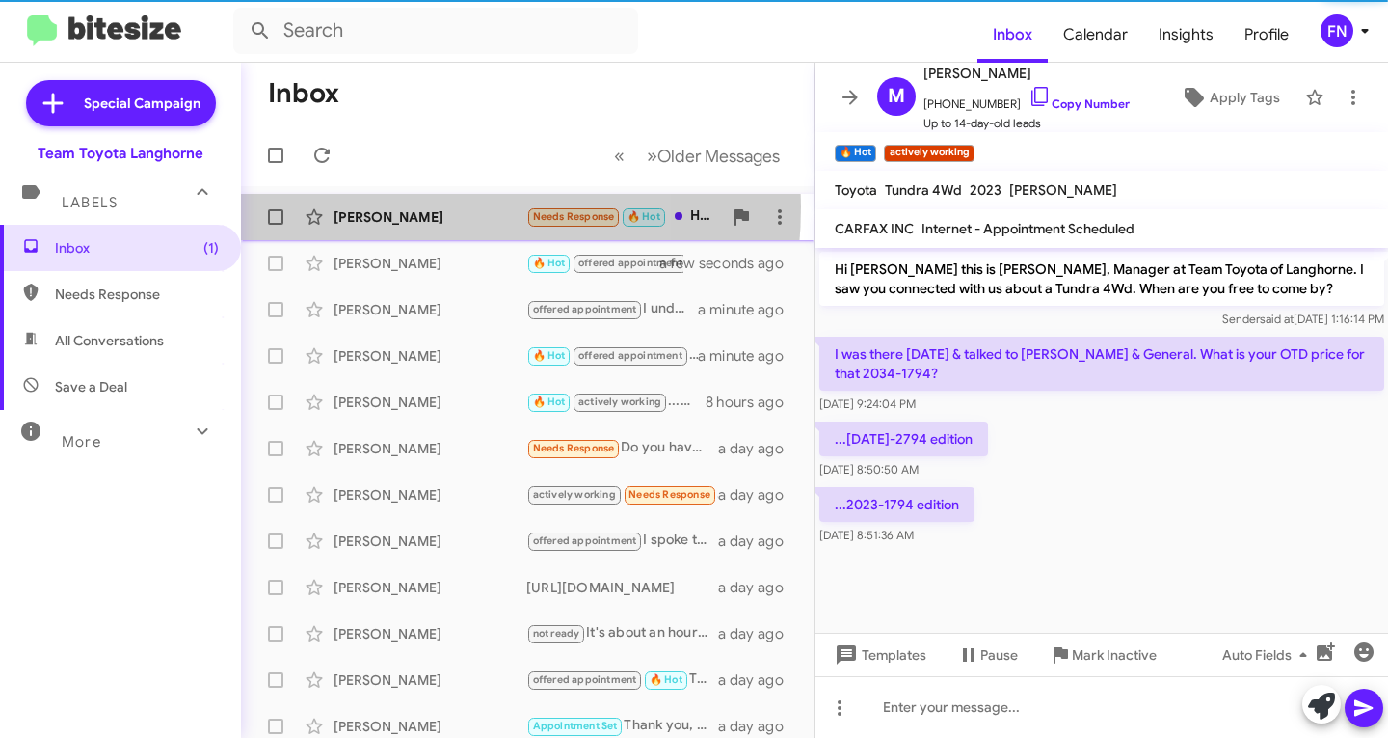
click at [368, 206] on div "[PERSON_NAME] Needs Response 🔥 Hot Hi, I was disappointed in the experience thi…" at bounding box center [527, 217] width 543 height 39
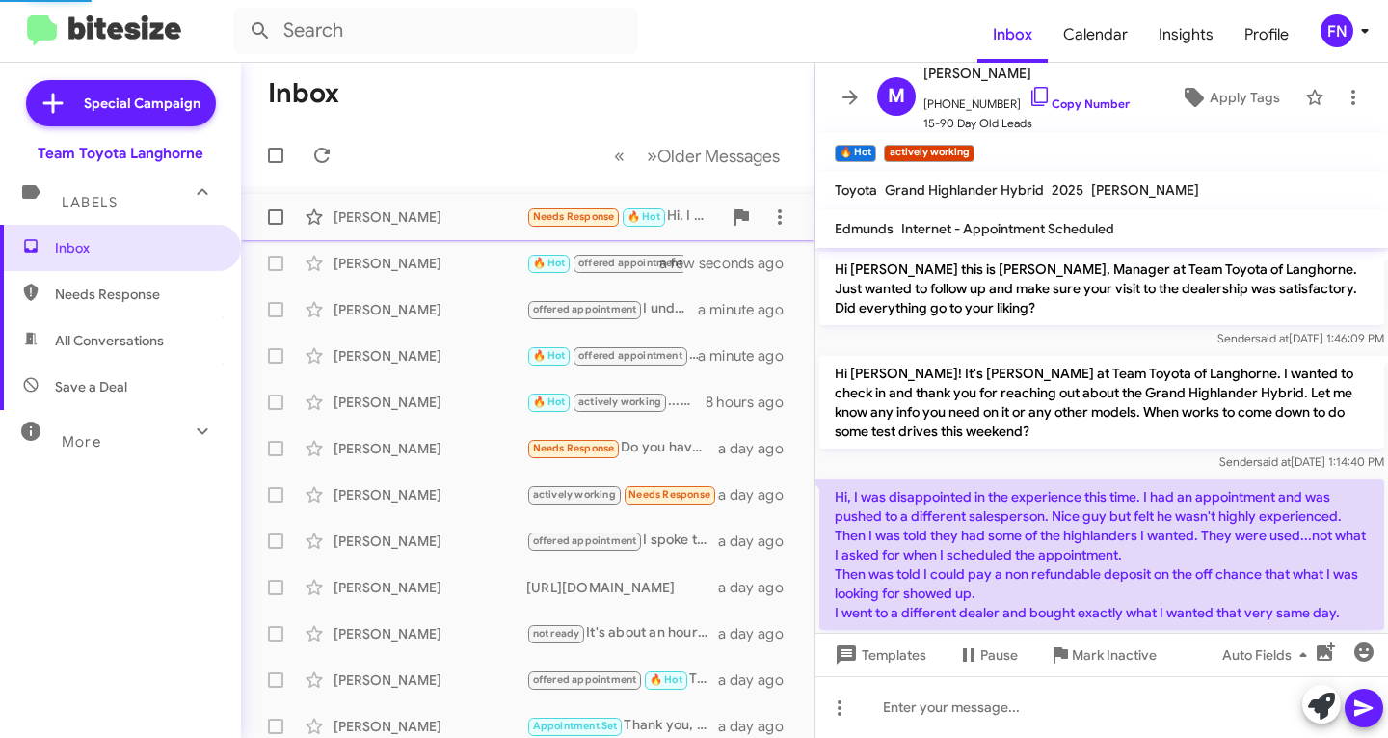
scroll to position [39, 0]
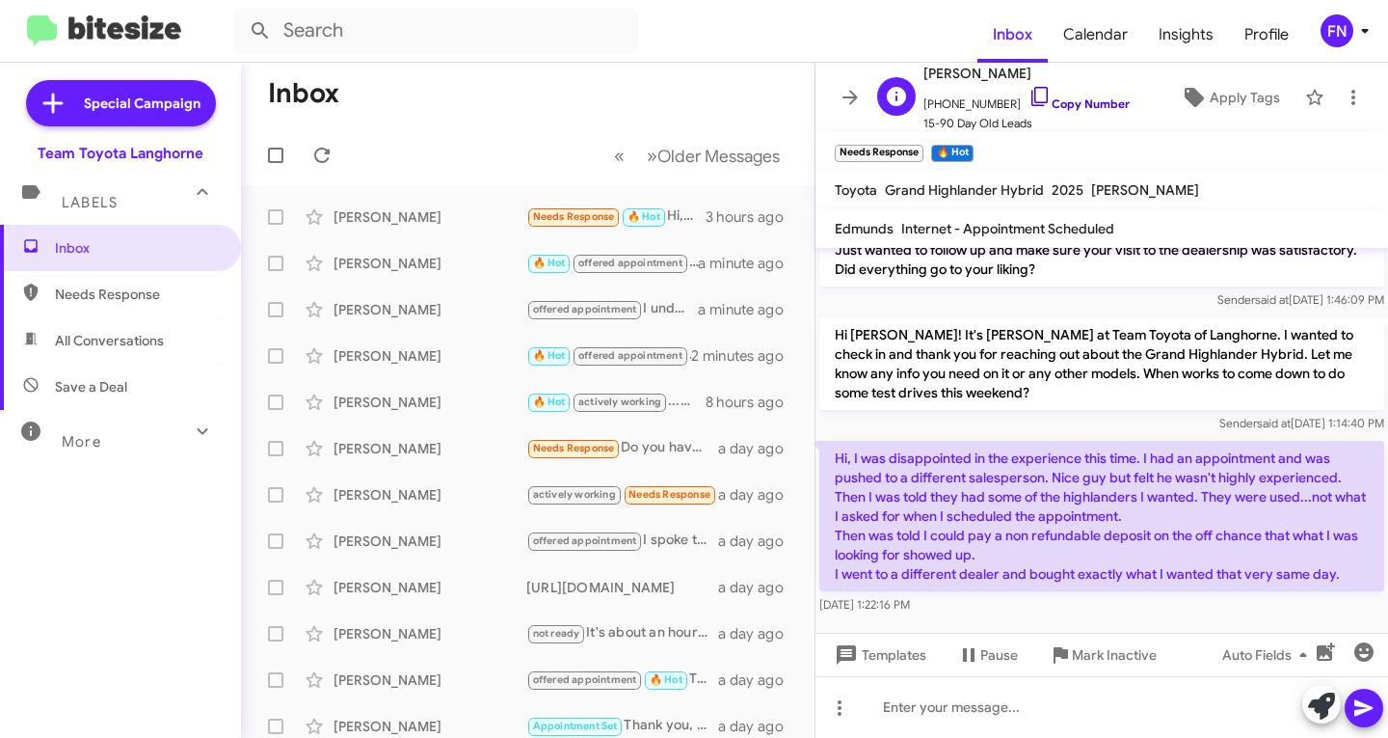
click at [1057, 107] on link "Copy Number" at bounding box center [1079, 103] width 101 height 14
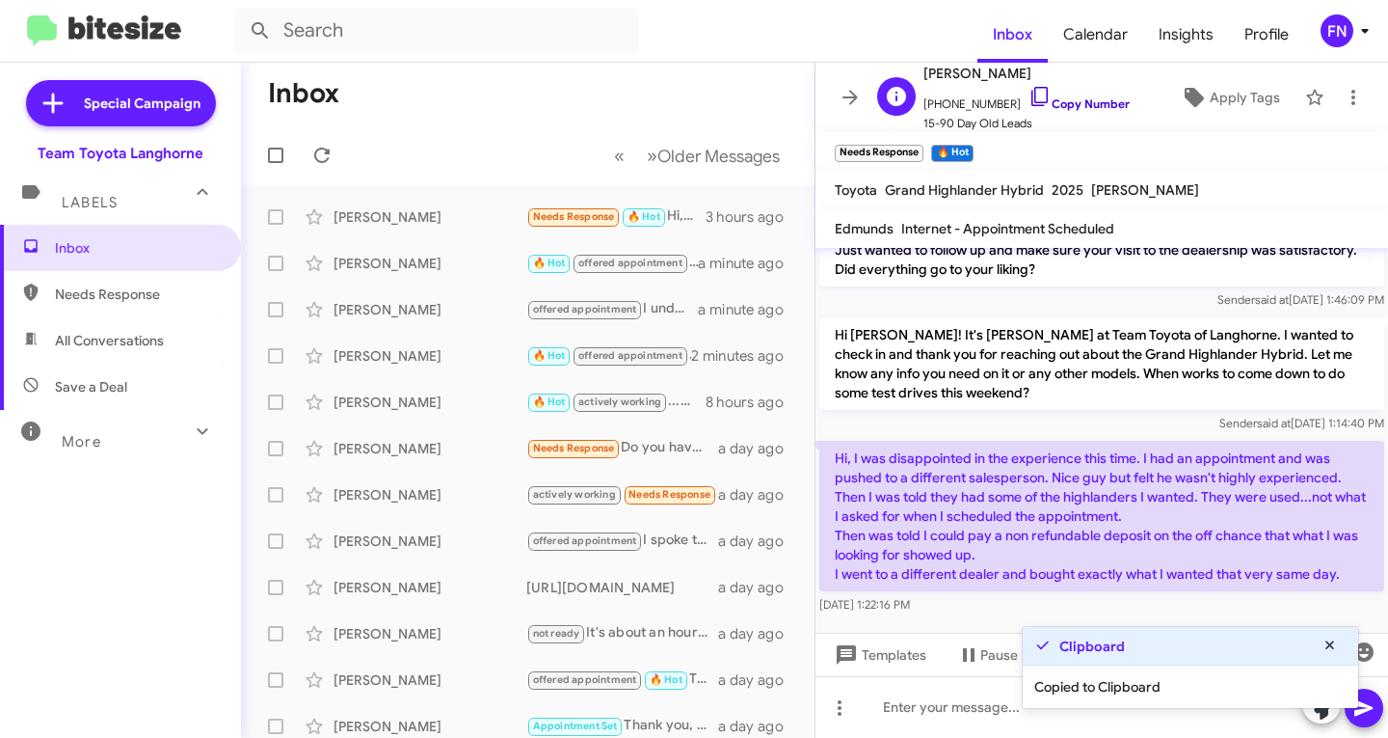
click at [1057, 107] on link "Copy Number" at bounding box center [1079, 103] width 101 height 14
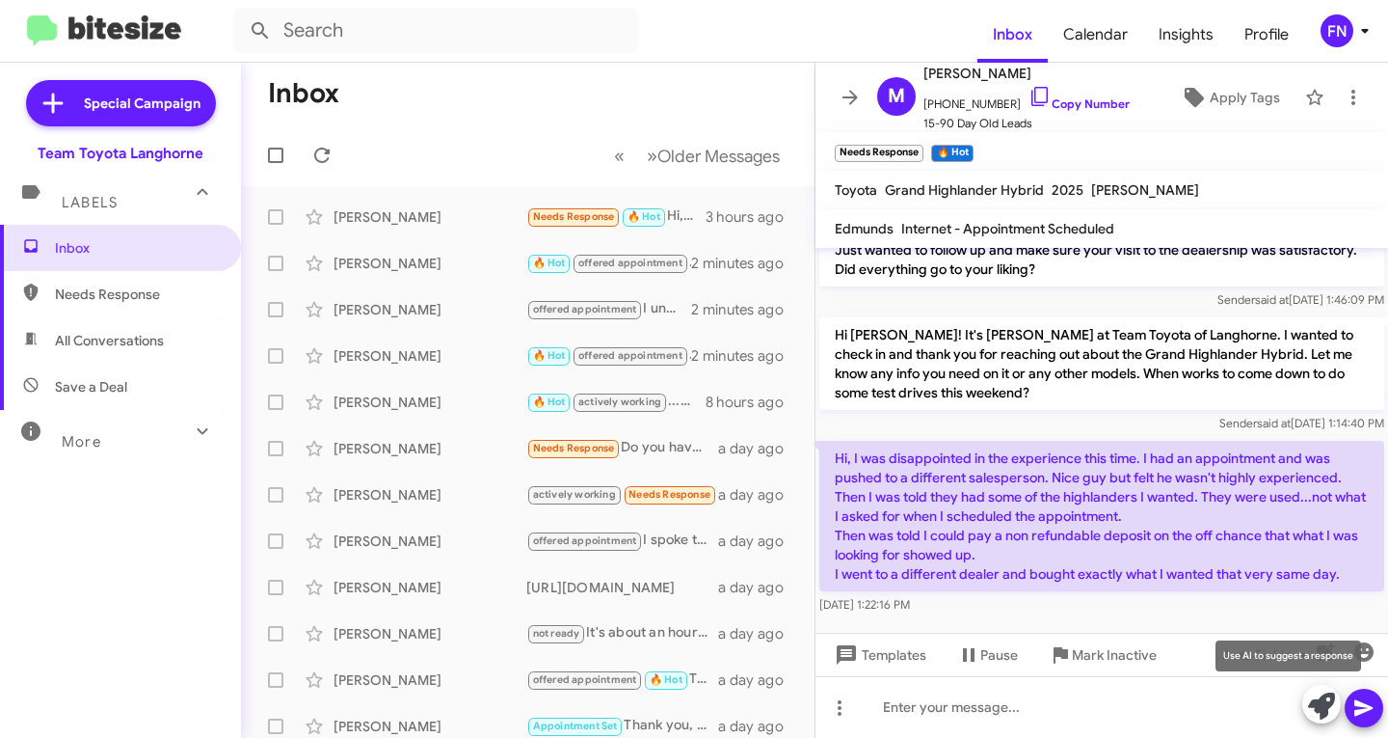
click at [1332, 695] on icon at bounding box center [1321, 705] width 27 height 27
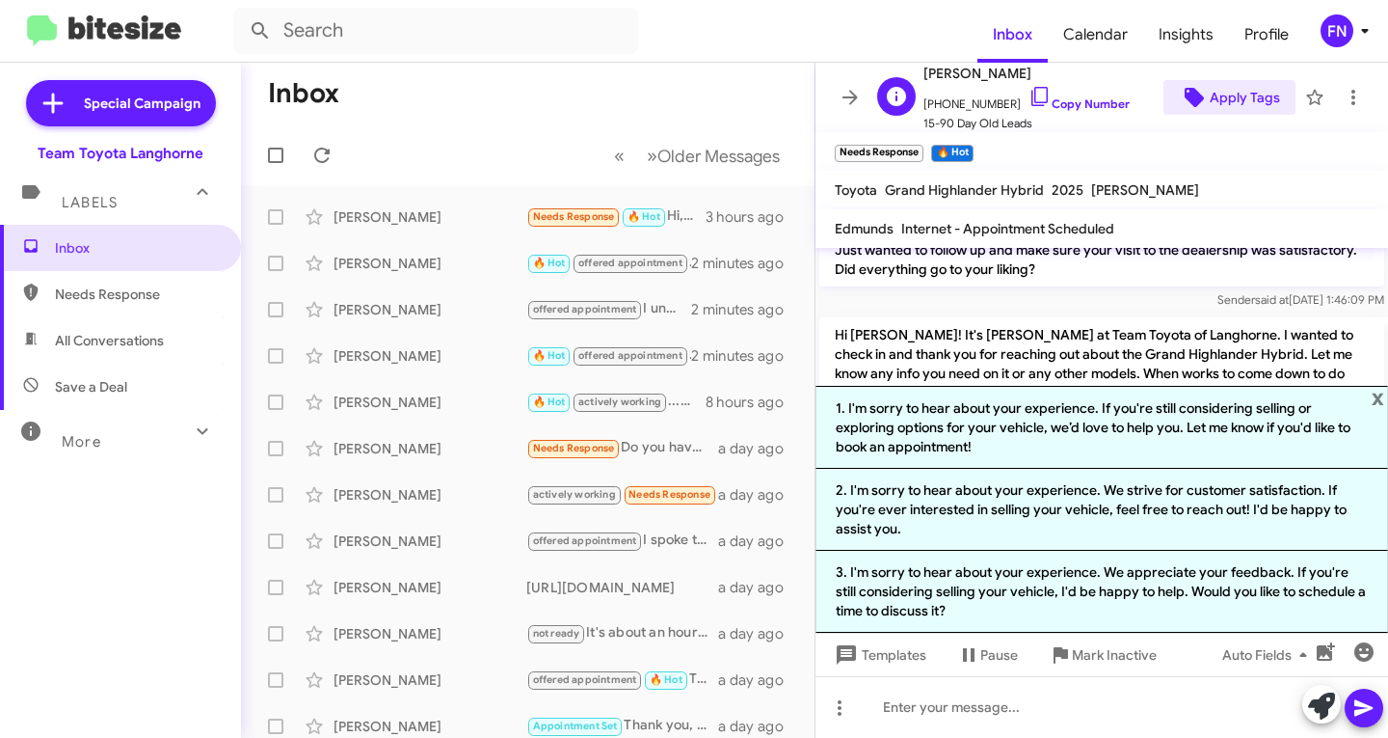
click at [1218, 109] on span "Apply Tags" at bounding box center [1245, 97] width 70 height 35
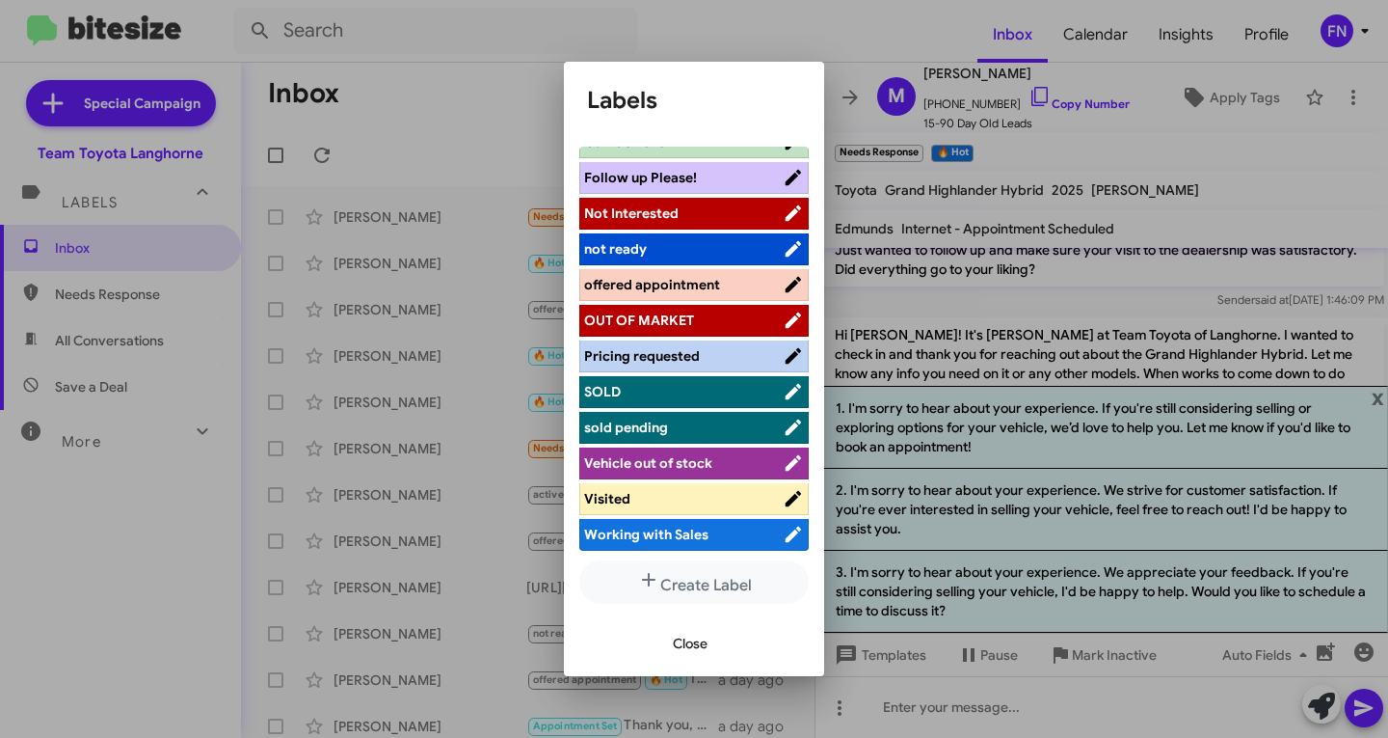
scroll to position [309, 0]
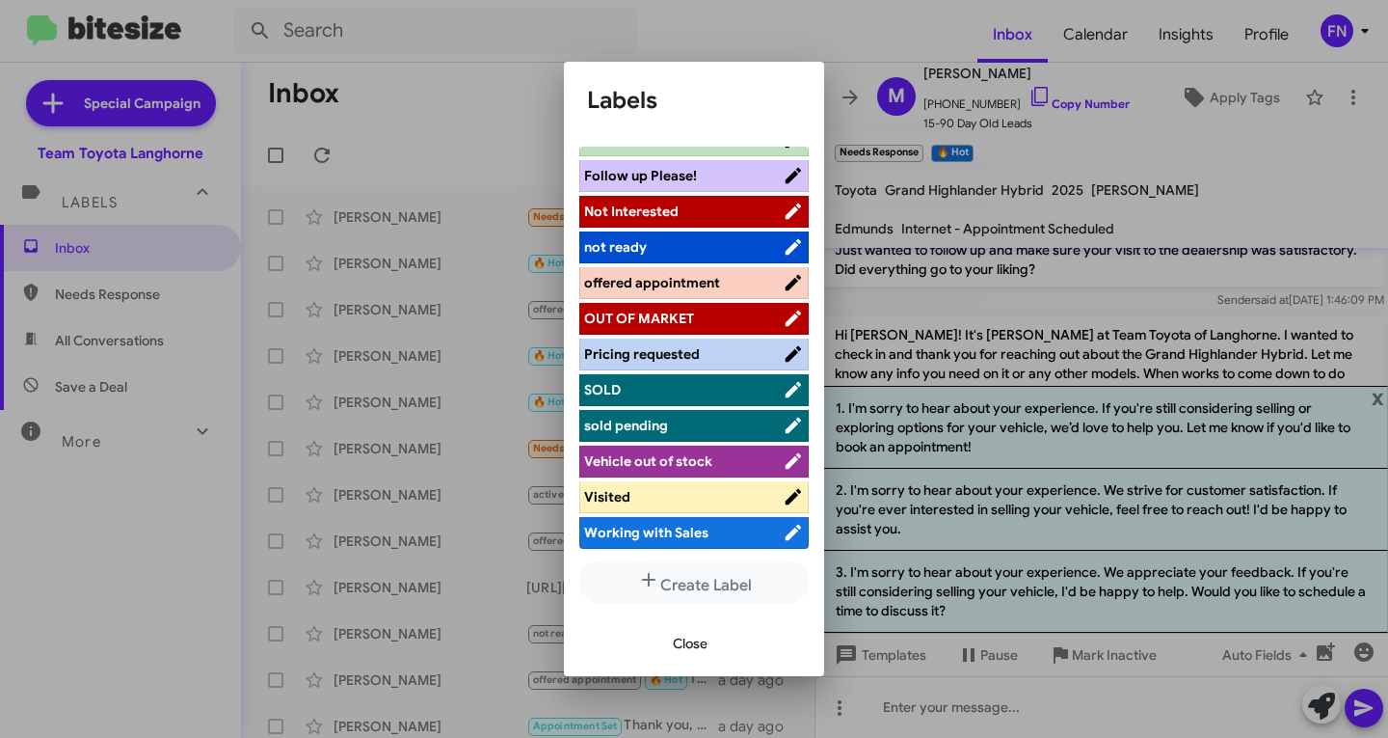
click at [716, 207] on span "Not Interested" at bounding box center [683, 211] width 199 height 19
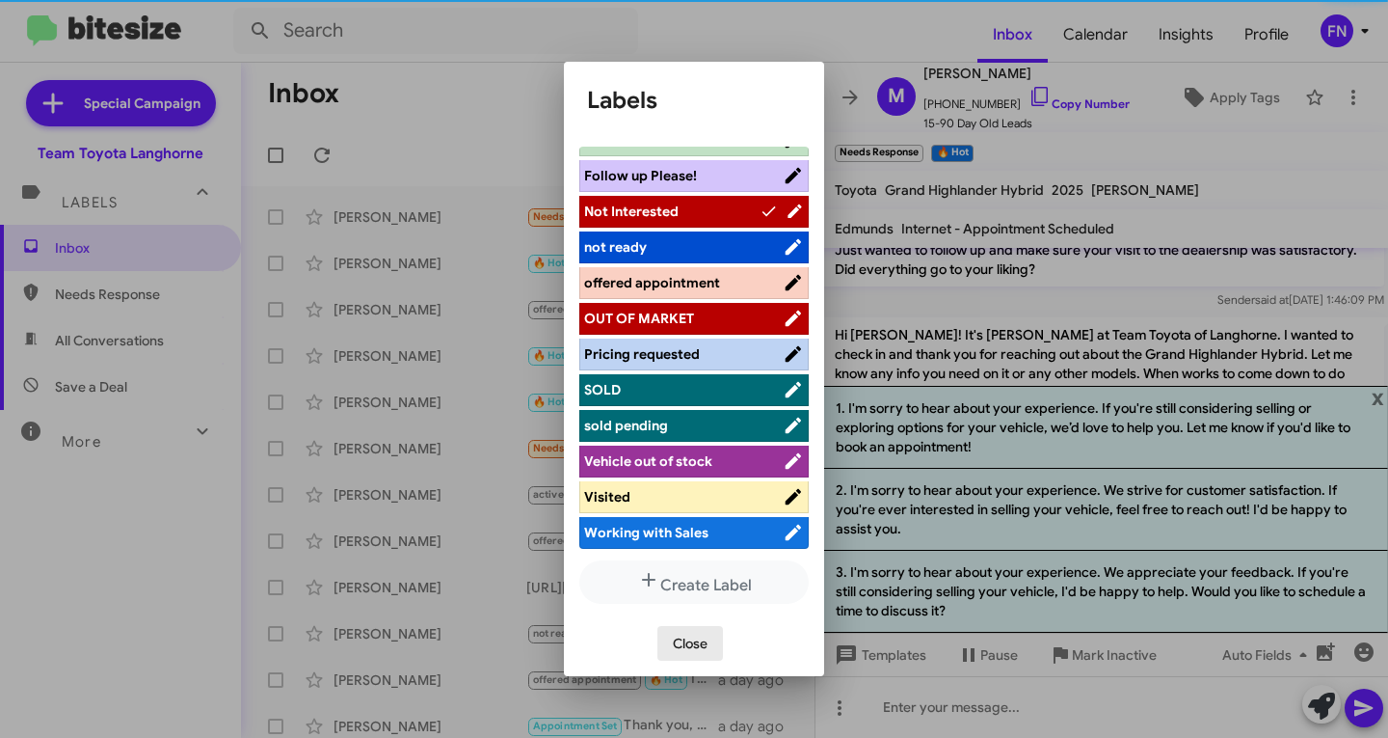
click at [708, 653] on span "Close" at bounding box center [690, 643] width 35 height 35
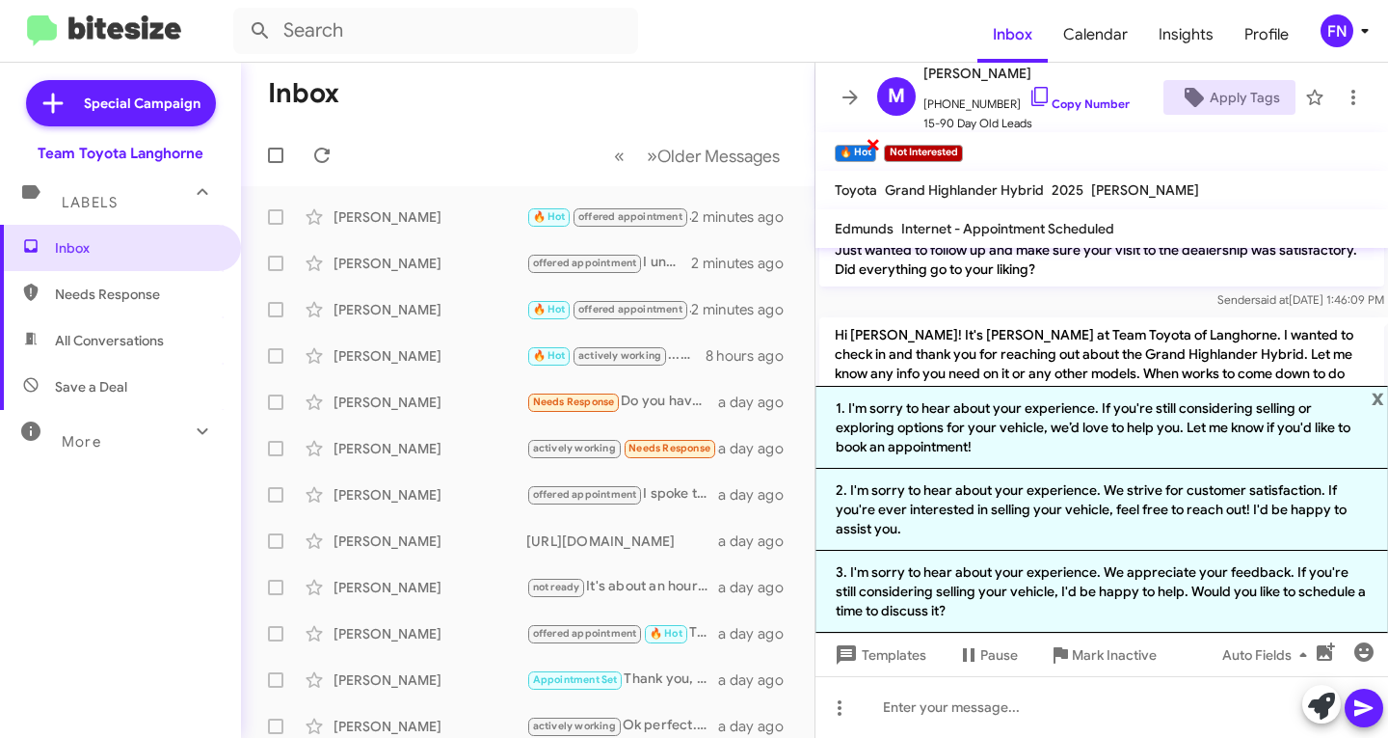
click at [879, 149] on span "×" at bounding box center [873, 143] width 15 height 23
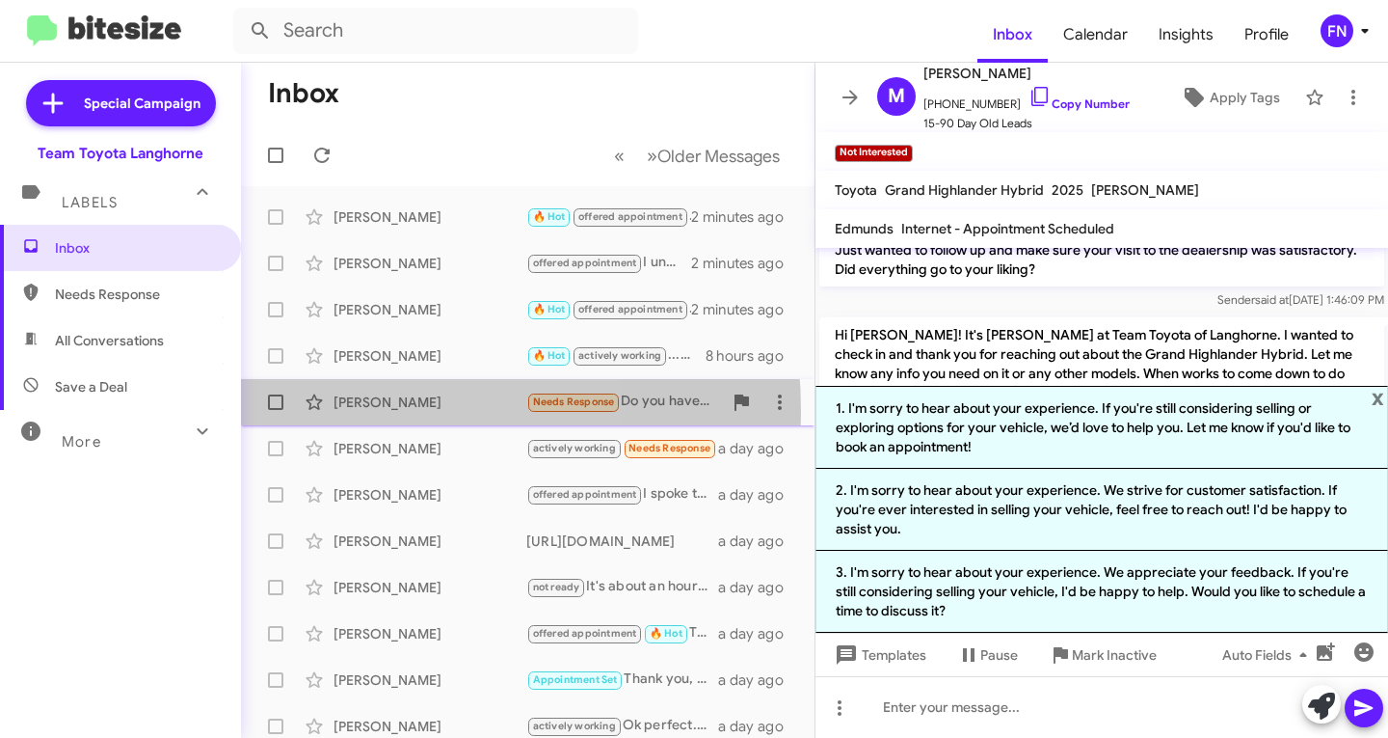
click at [343, 411] on div "[PERSON_NAME]" at bounding box center [430, 401] width 193 height 19
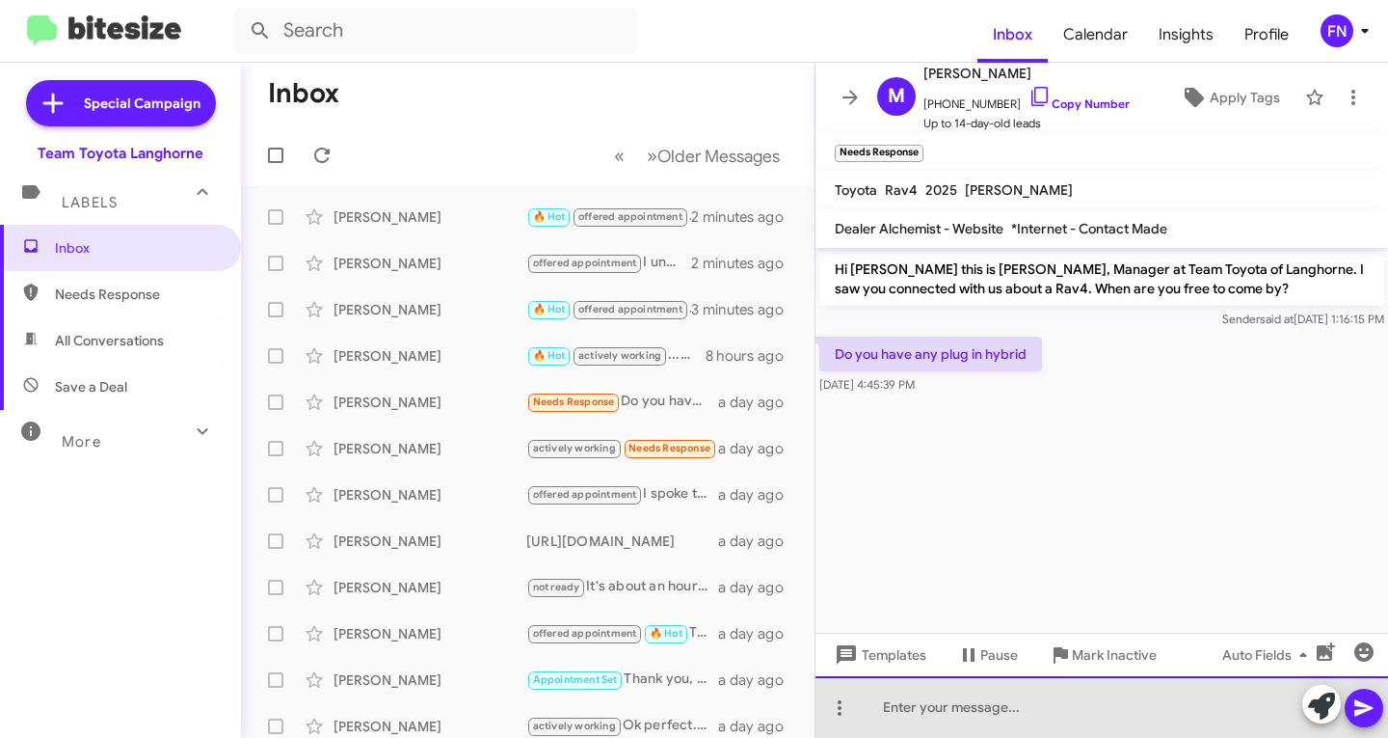
click at [1192, 695] on div at bounding box center [1102, 707] width 573 height 62
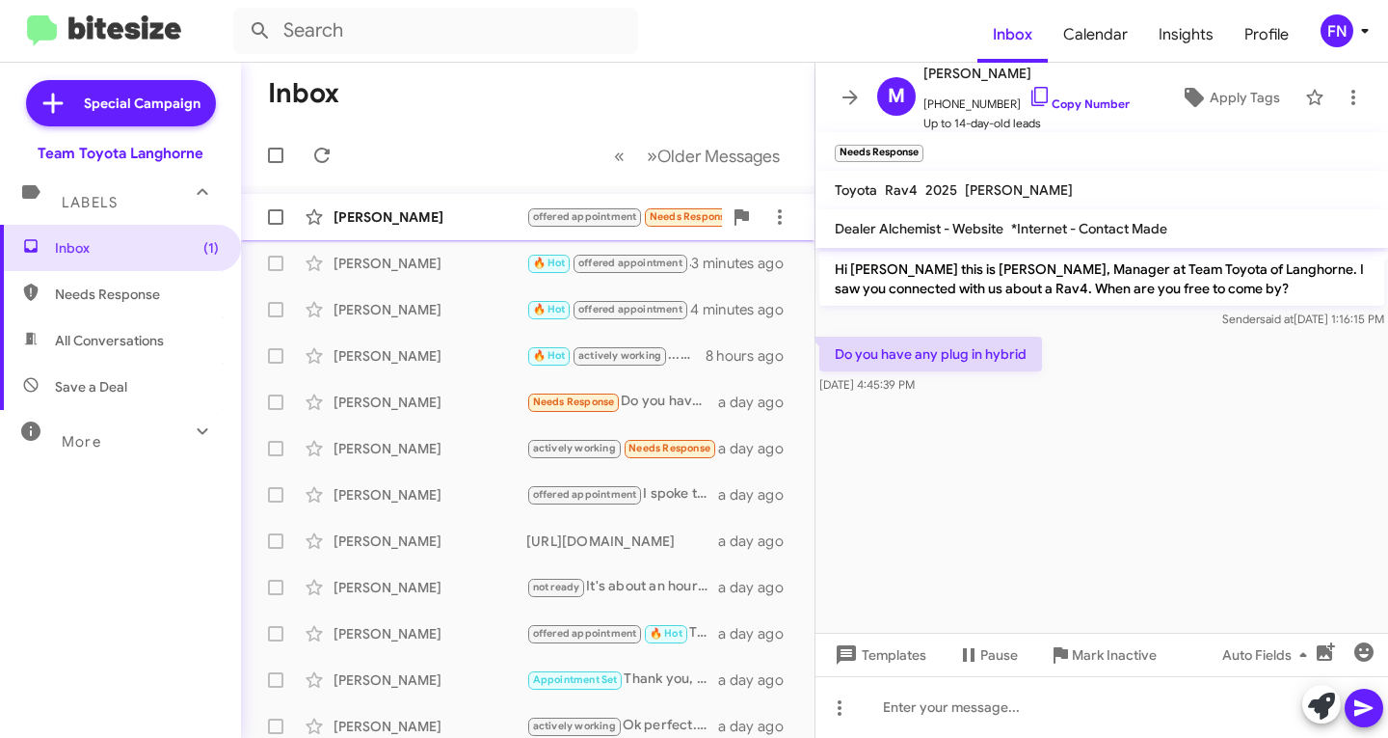
click at [368, 206] on div "[PERSON_NAME] offered appointment Needs Response 🔥 Hot Ok, sounds good, will be…" at bounding box center [527, 217] width 543 height 39
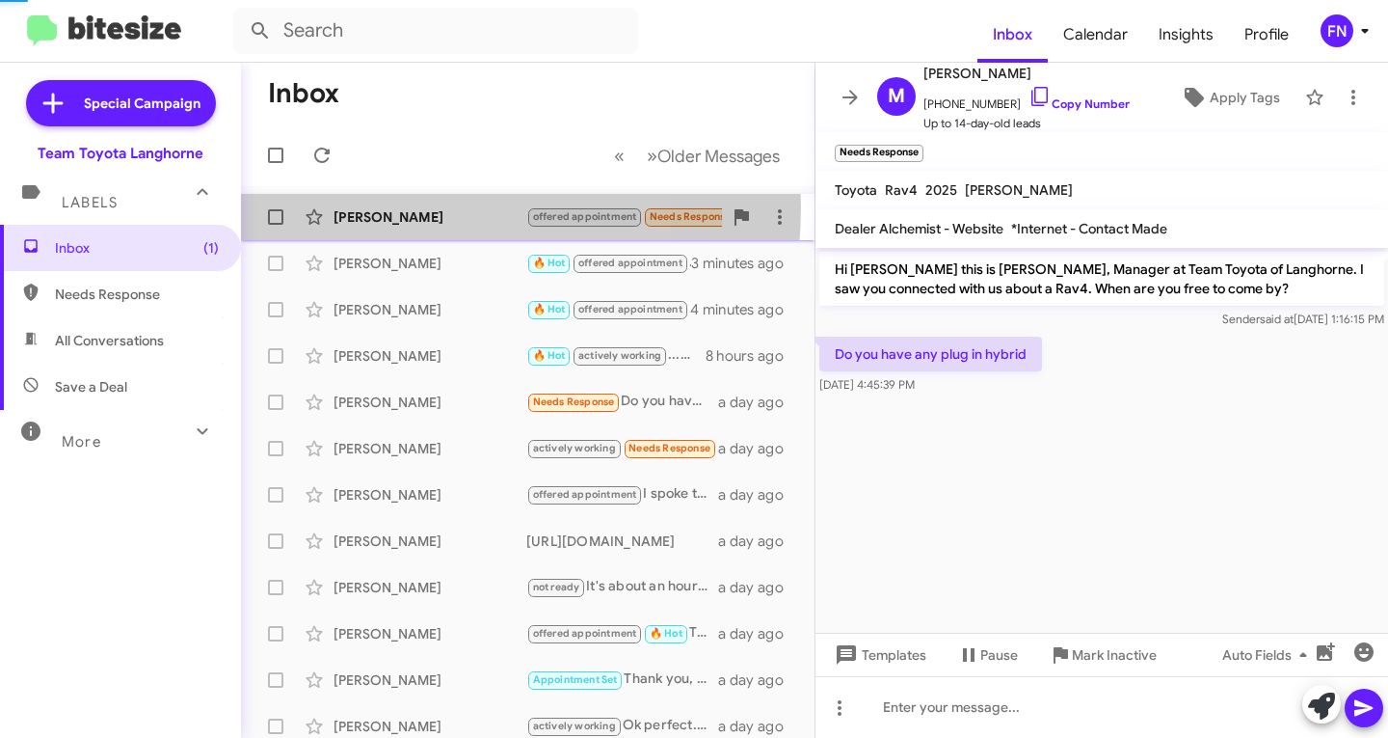
scroll to position [46, 0]
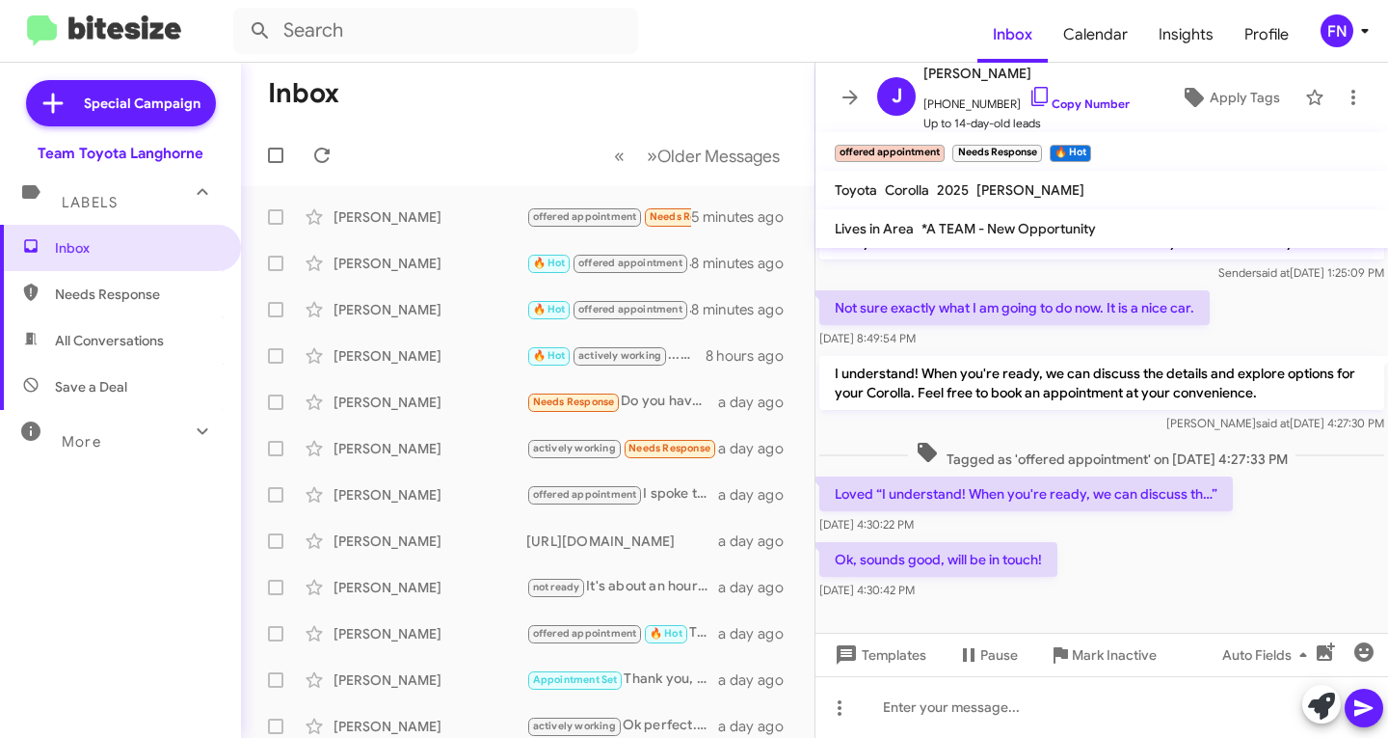
drag, startPoint x: 115, startPoint y: 342, endPoint x: 104, endPoint y: 351, distance: 13.7
click at [112, 344] on span "All Conversations" at bounding box center [109, 340] width 109 height 19
type input "in:all-conversations"
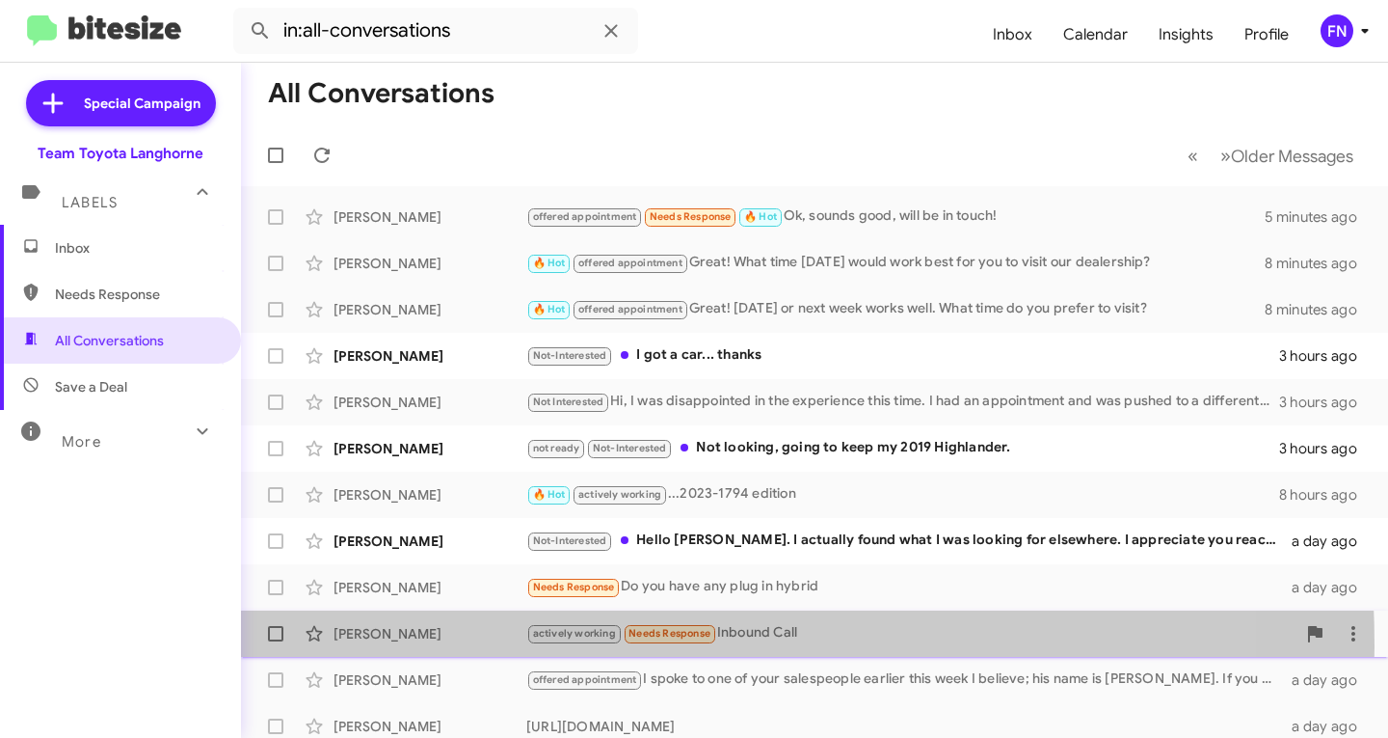
click at [458, 646] on div "[PERSON_NAME] actively working Needs Response Inbound Call a day ago" at bounding box center [814, 633] width 1117 height 39
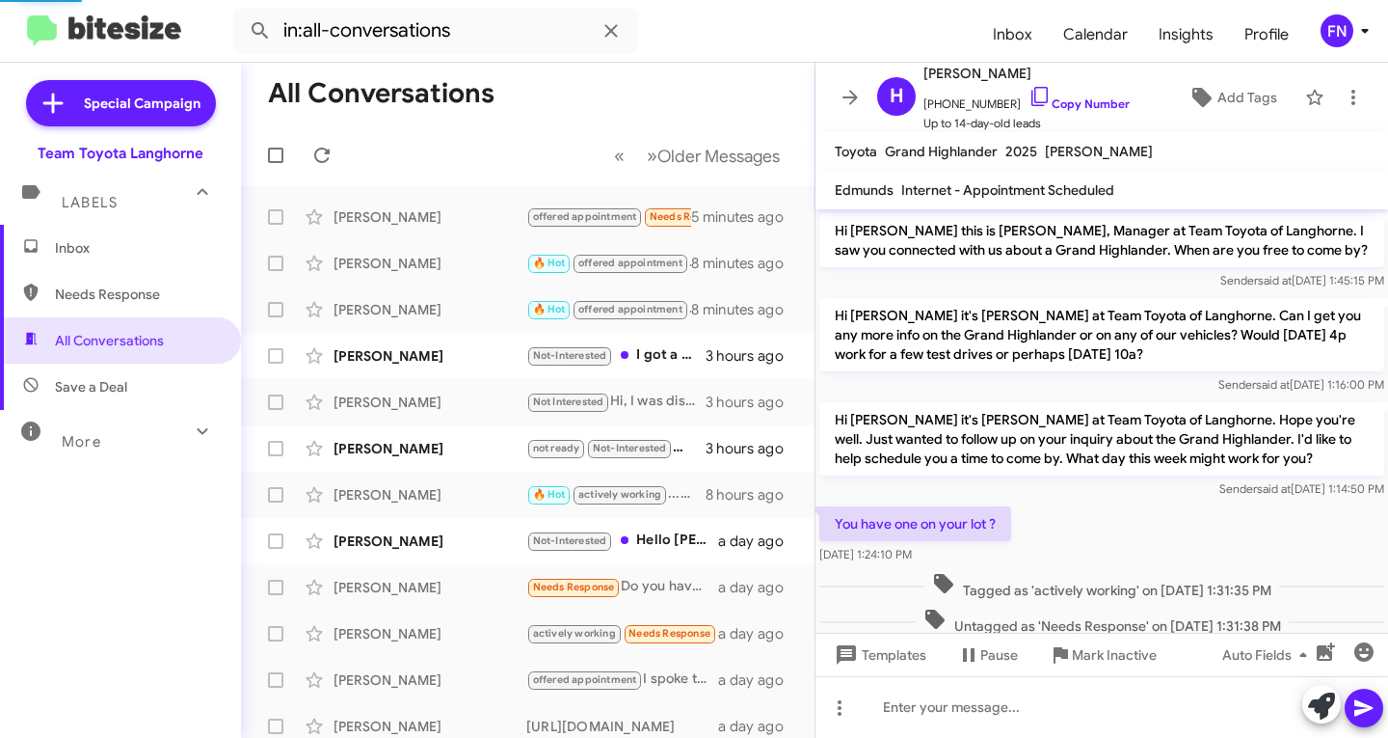
scroll to position [80, 0]
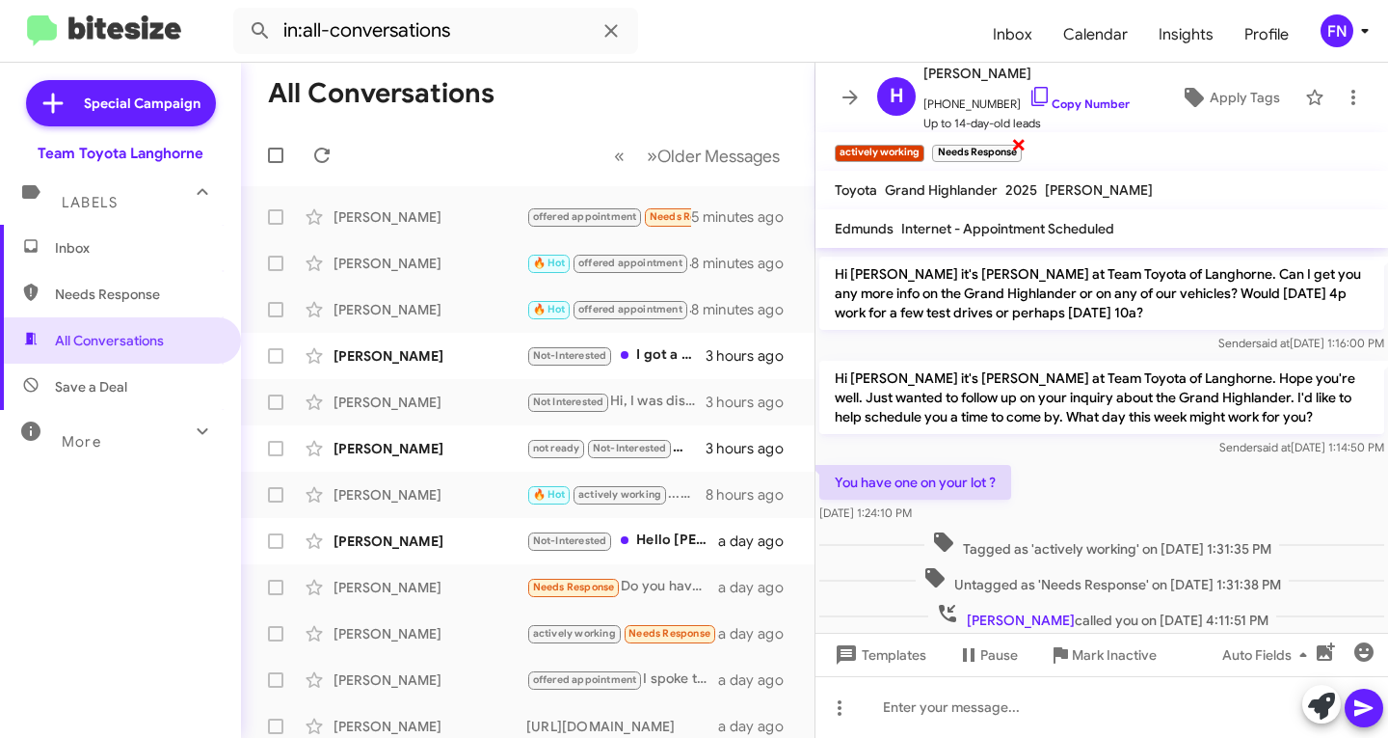
click at [1012, 143] on span "×" at bounding box center [1018, 143] width 15 height 23
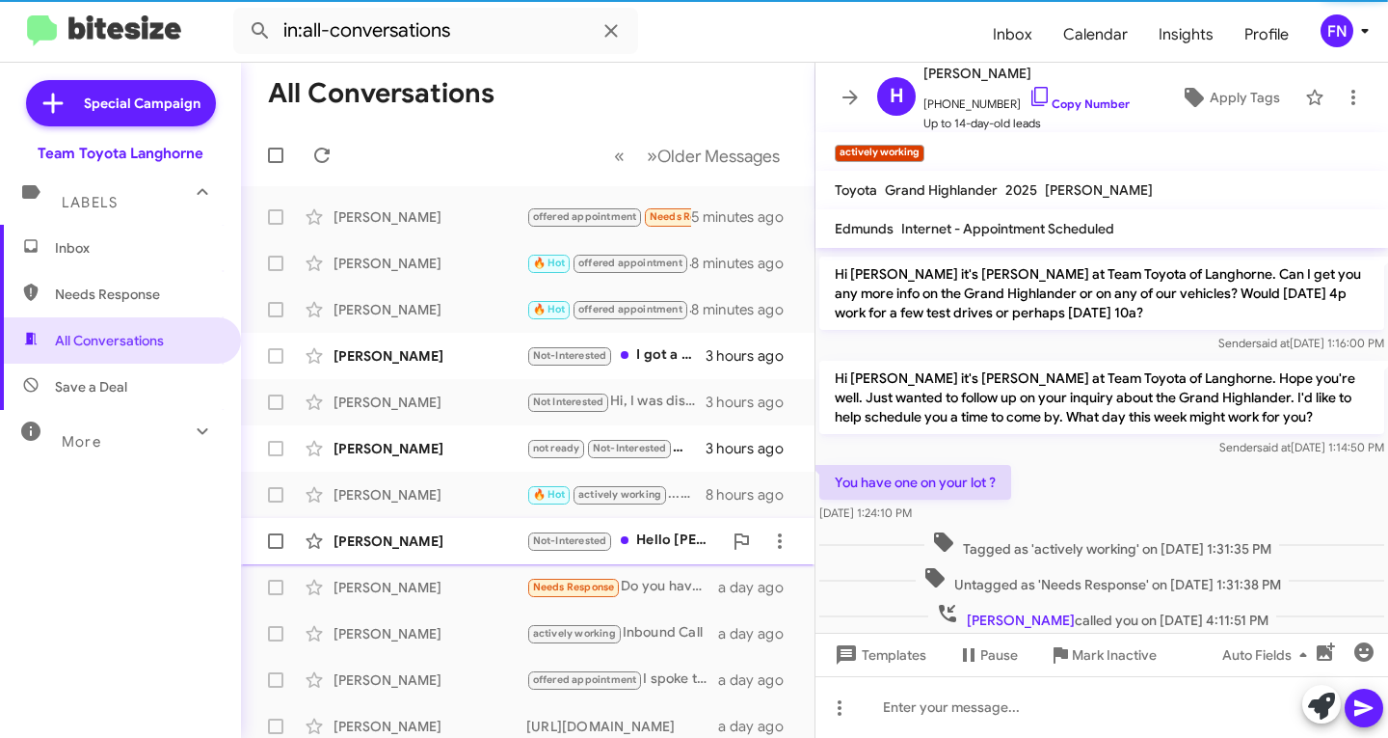
click at [375, 544] on div "[PERSON_NAME]" at bounding box center [430, 540] width 193 height 19
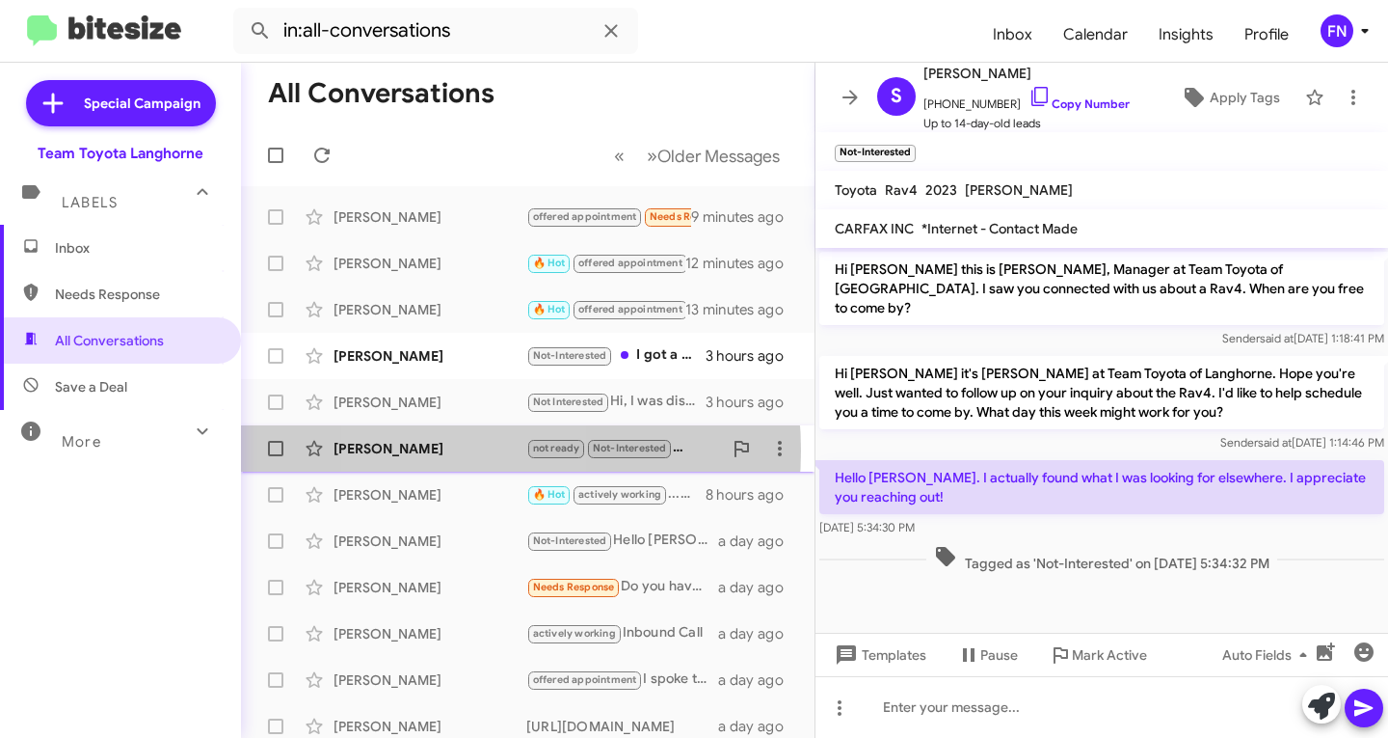
click at [448, 450] on div "[PERSON_NAME]" at bounding box center [430, 448] width 193 height 19
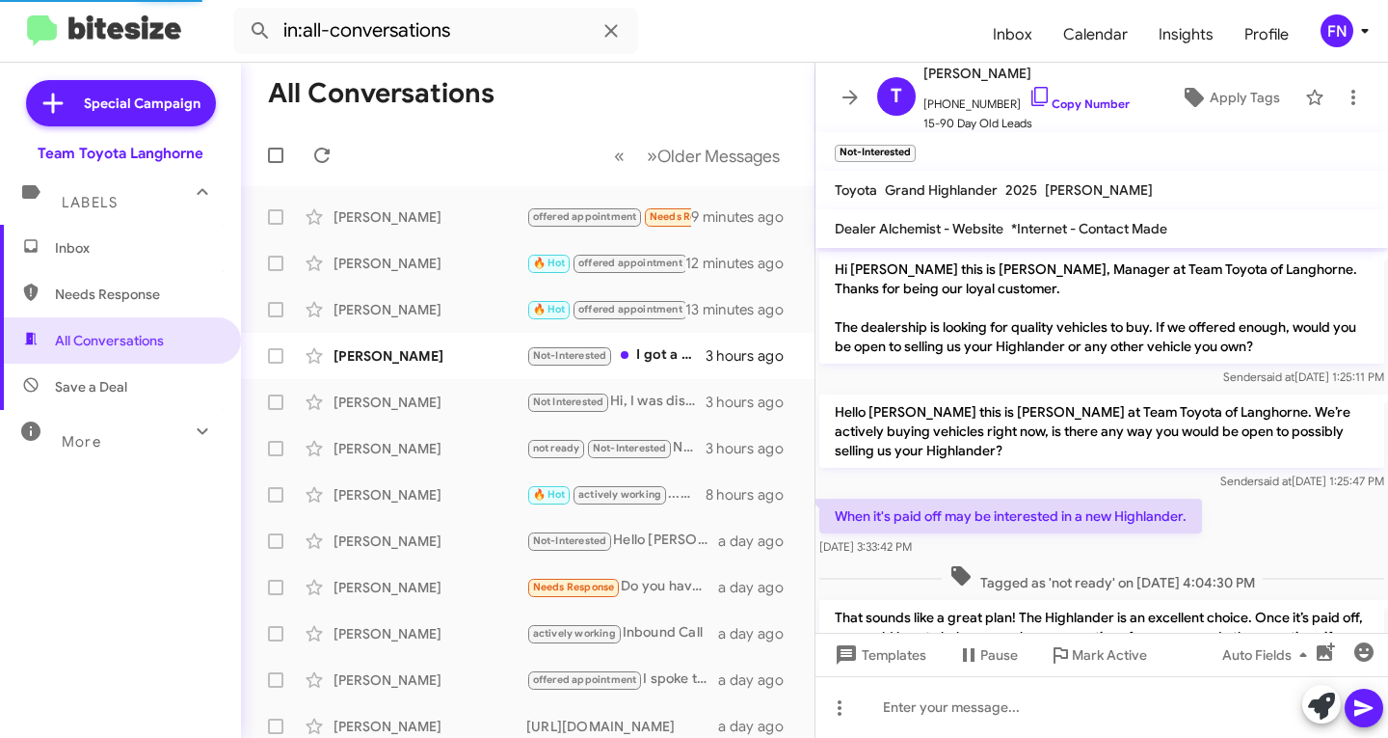
scroll to position [905, 0]
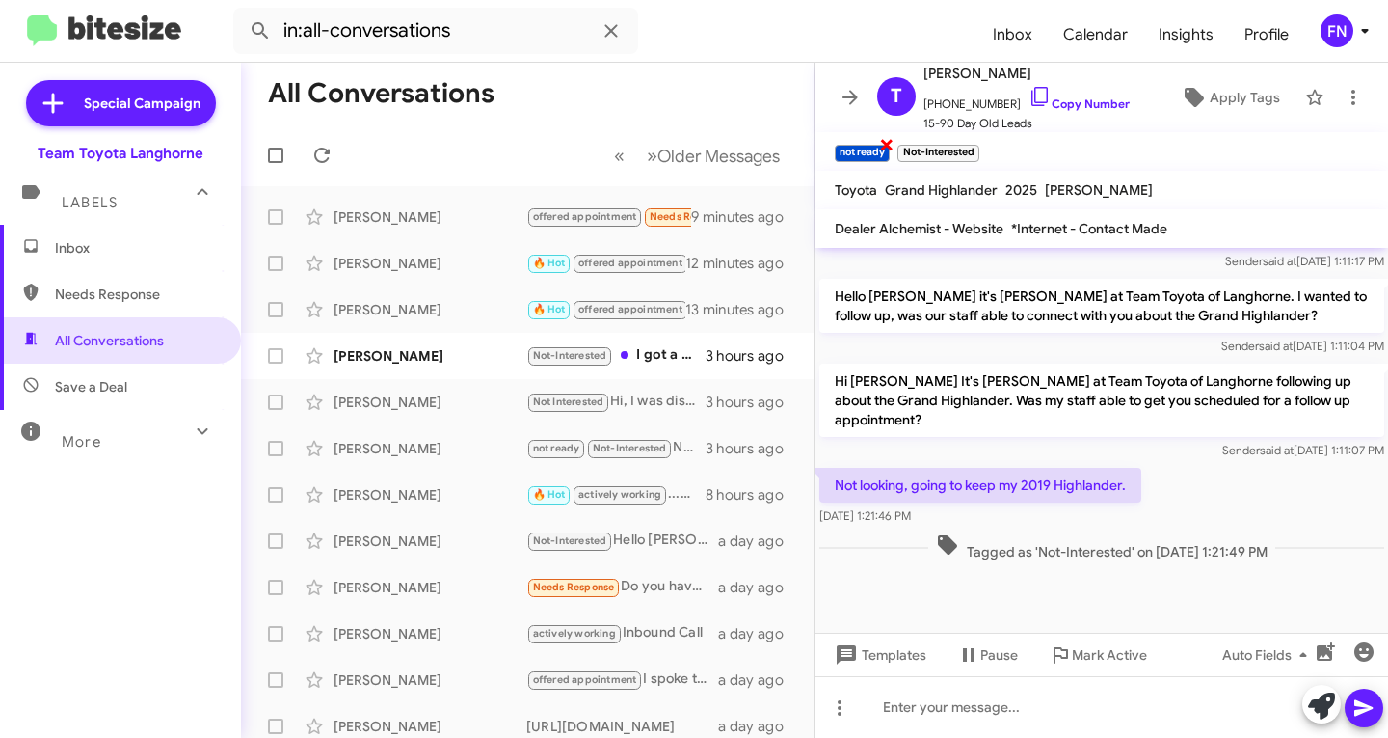
click at [892, 145] on span "×" at bounding box center [886, 143] width 15 height 23
click at [417, 590] on div "[PERSON_NAME]" at bounding box center [430, 587] width 193 height 19
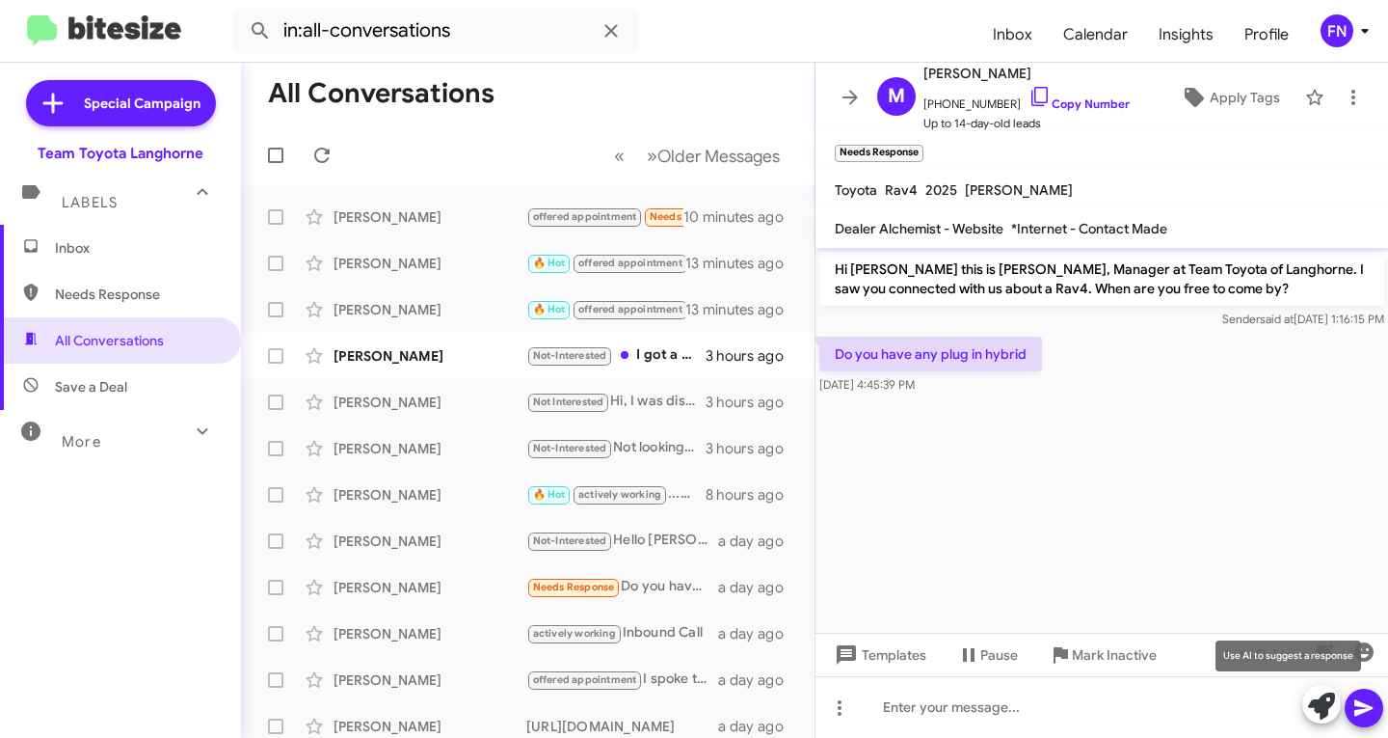
click at [1332, 695] on icon at bounding box center [1321, 705] width 27 height 27
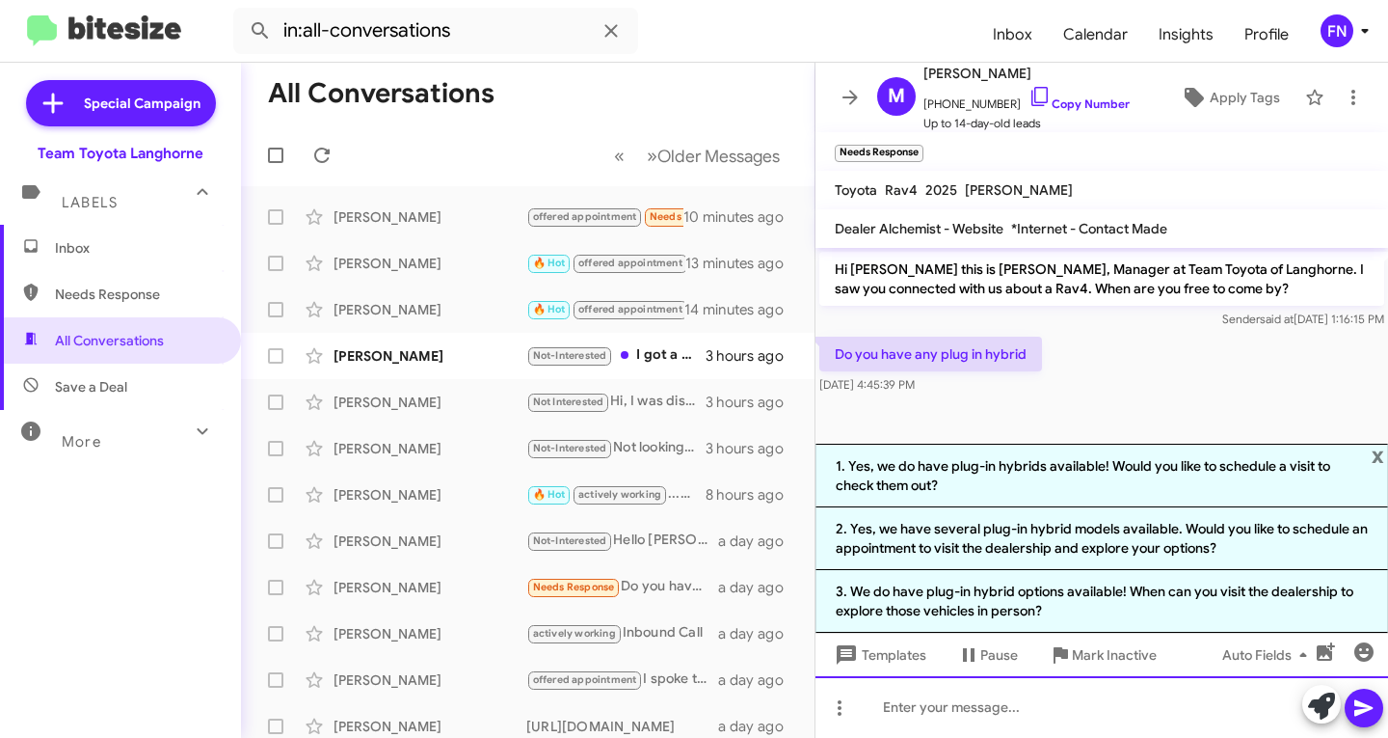
click at [1082, 699] on div at bounding box center [1102, 707] width 573 height 62
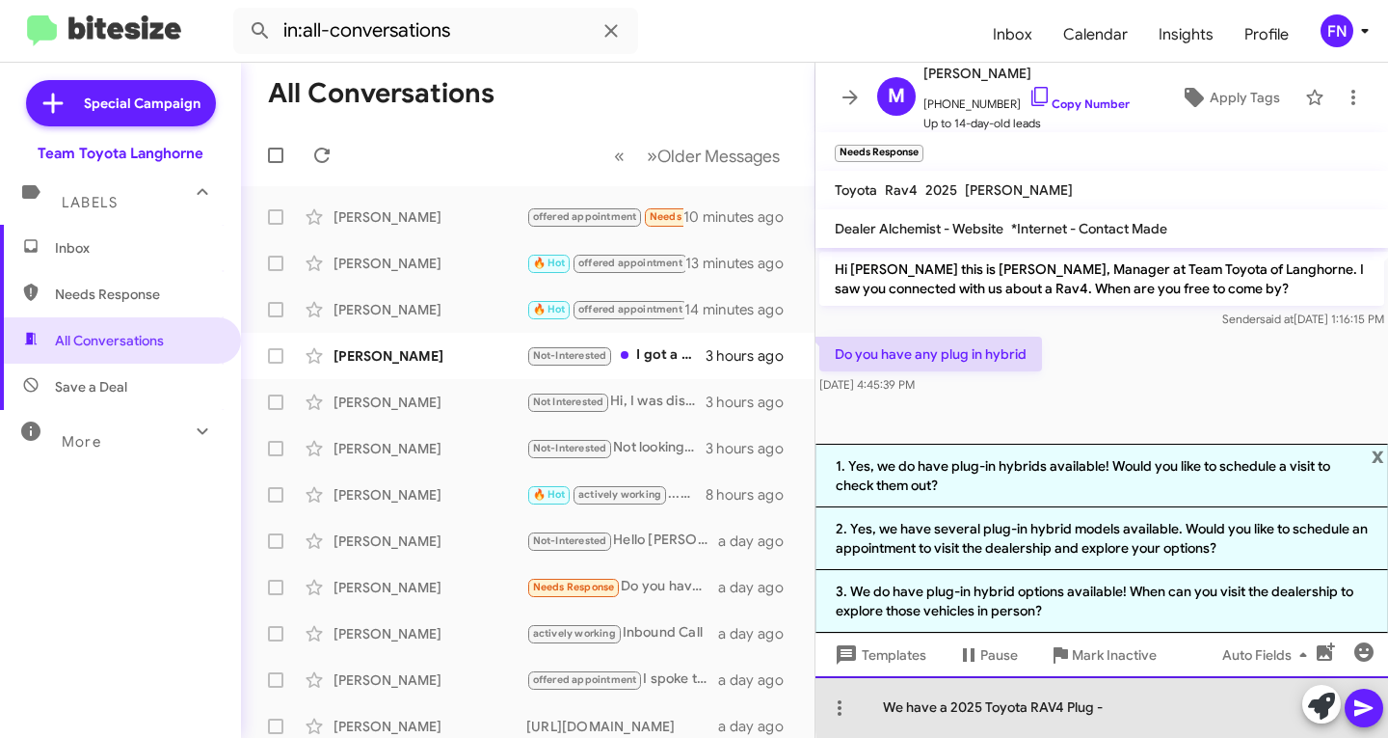
click at [1213, 704] on div "We have a 2025 Toyota RAV4 Plug -" at bounding box center [1102, 707] width 573 height 62
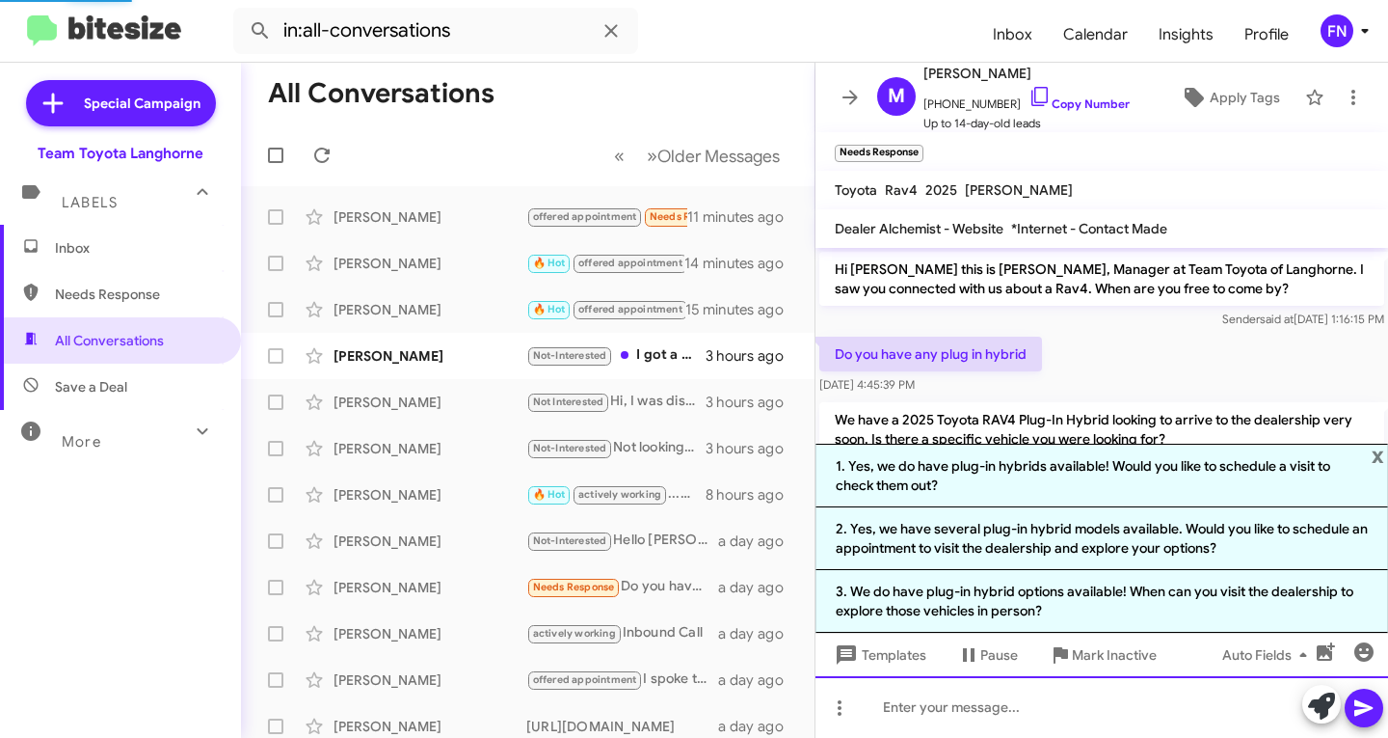
scroll to position [54, 0]
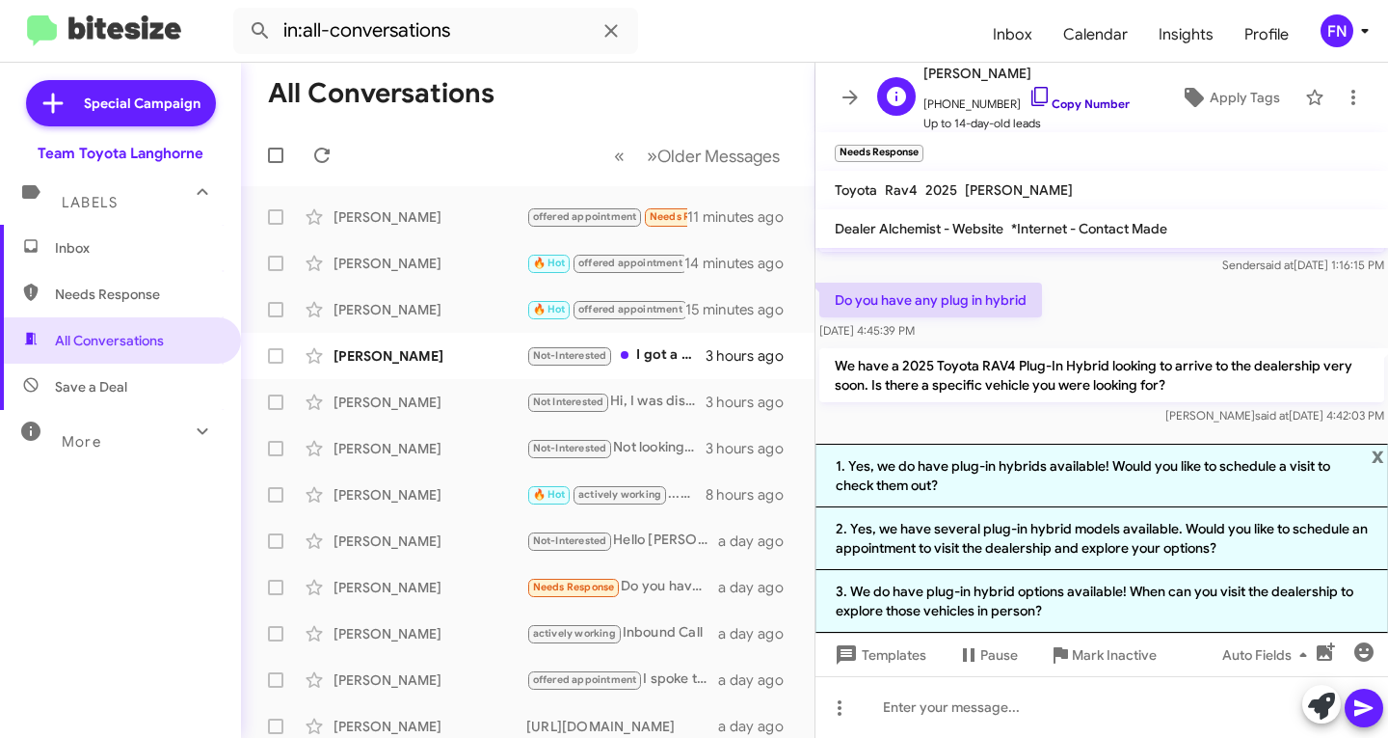
click at [1055, 102] on link "Copy Number" at bounding box center [1079, 103] width 101 height 14
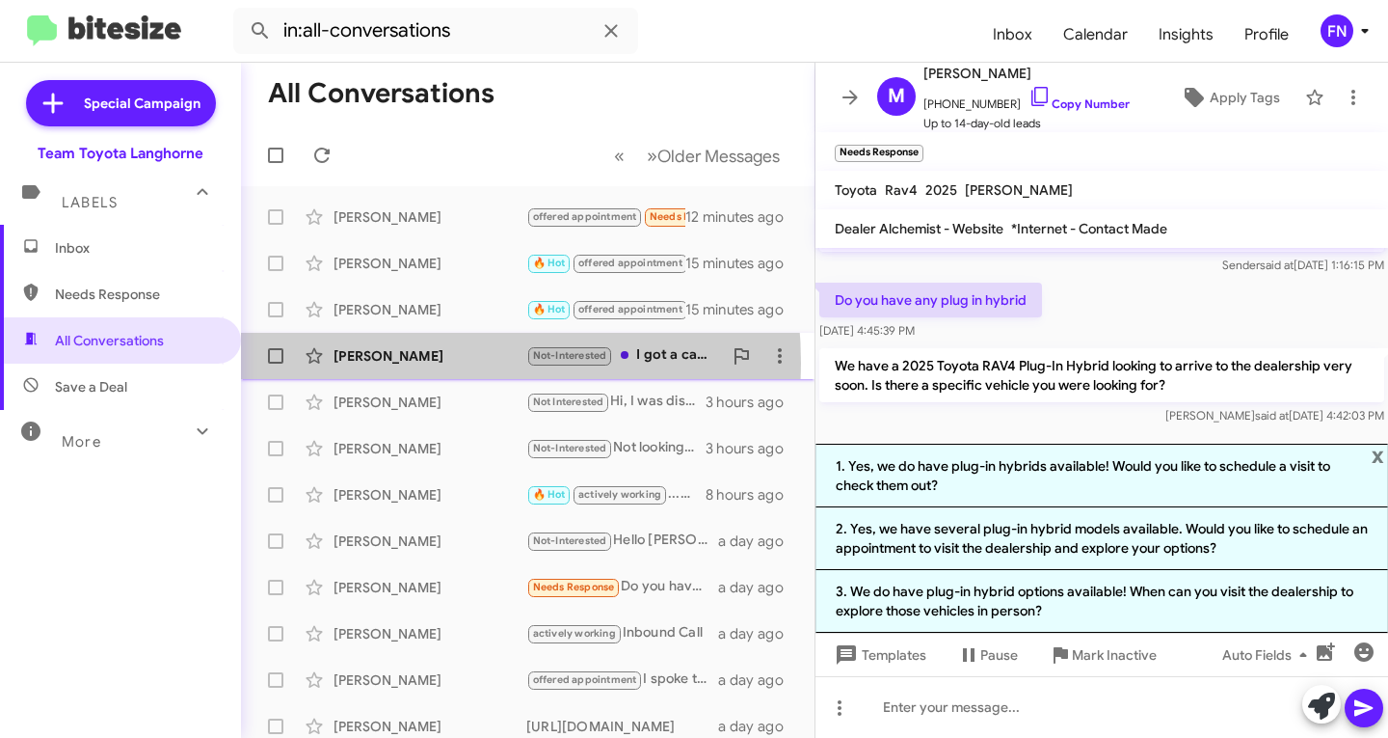
click at [353, 363] on div "[PERSON_NAME]" at bounding box center [430, 355] width 193 height 19
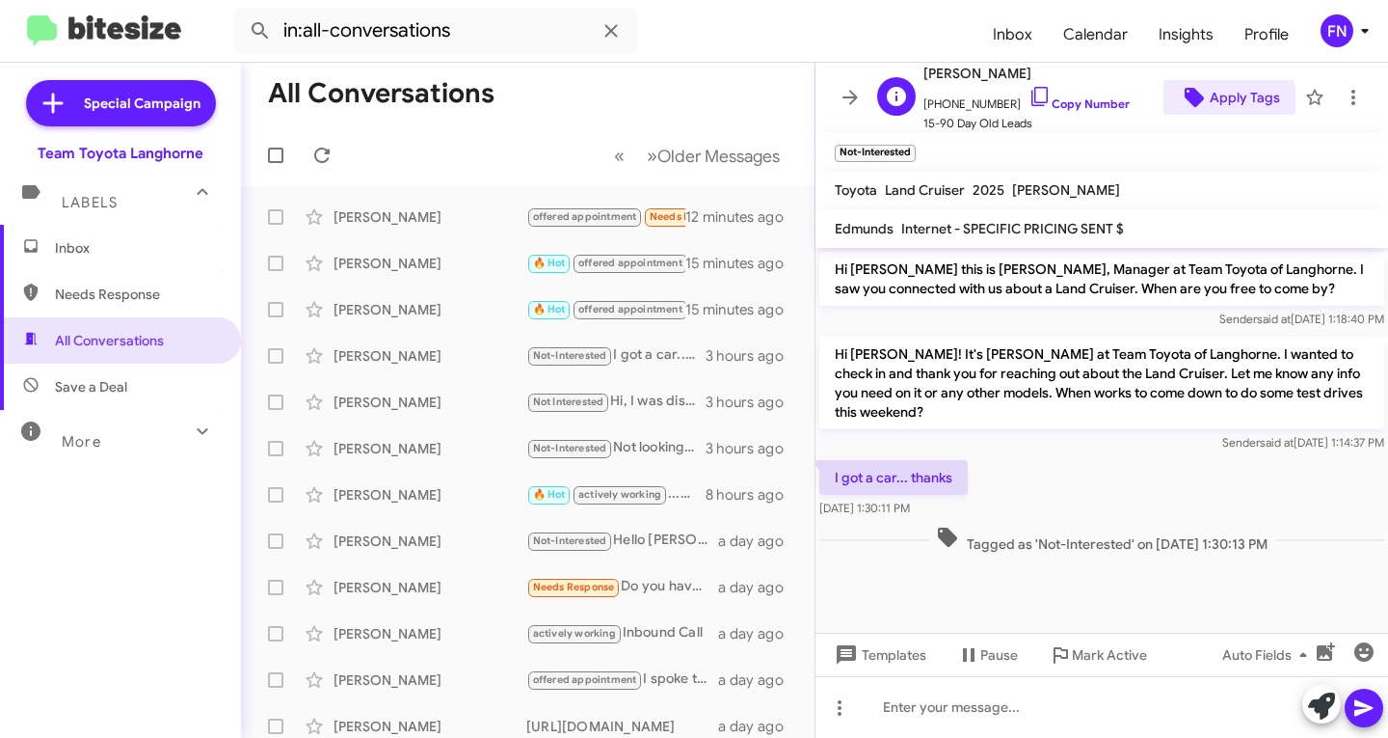
click at [1210, 109] on span "Apply Tags" at bounding box center [1245, 97] width 70 height 35
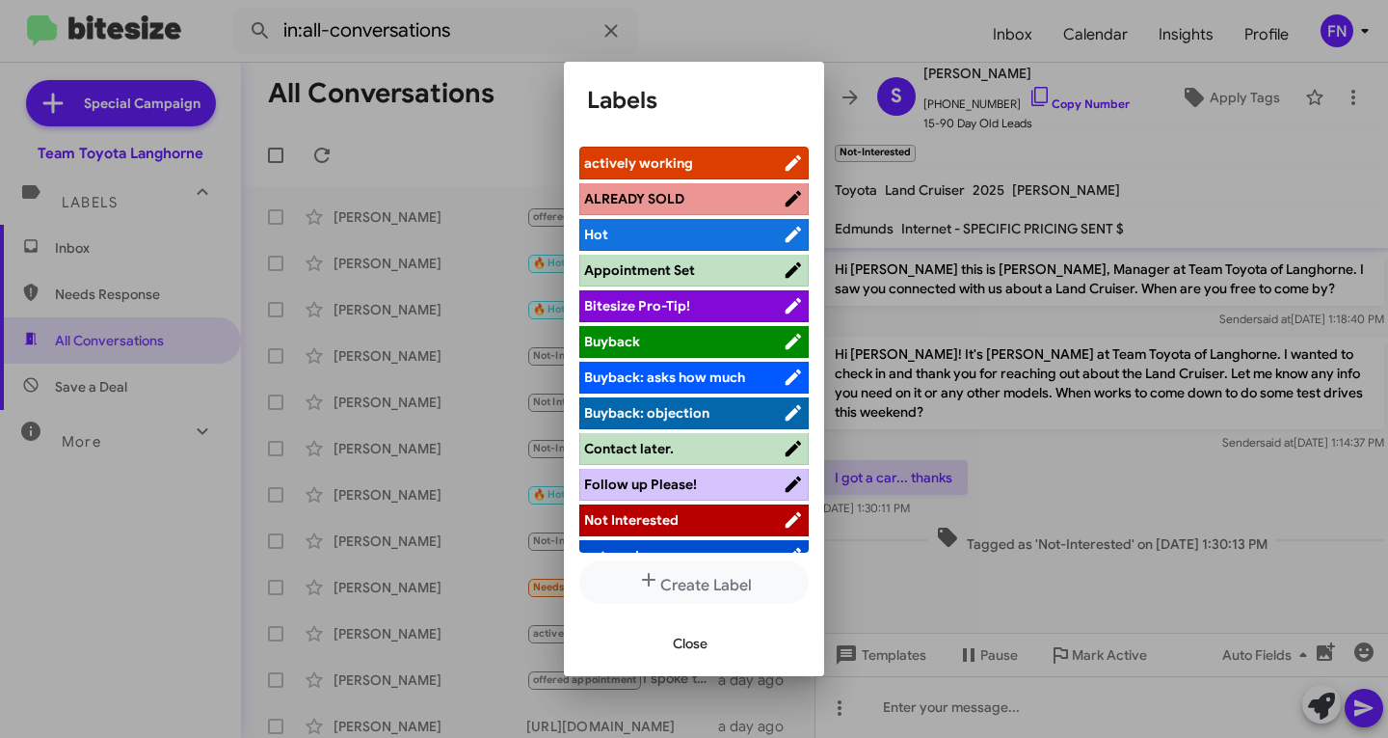
scroll to position [309, 0]
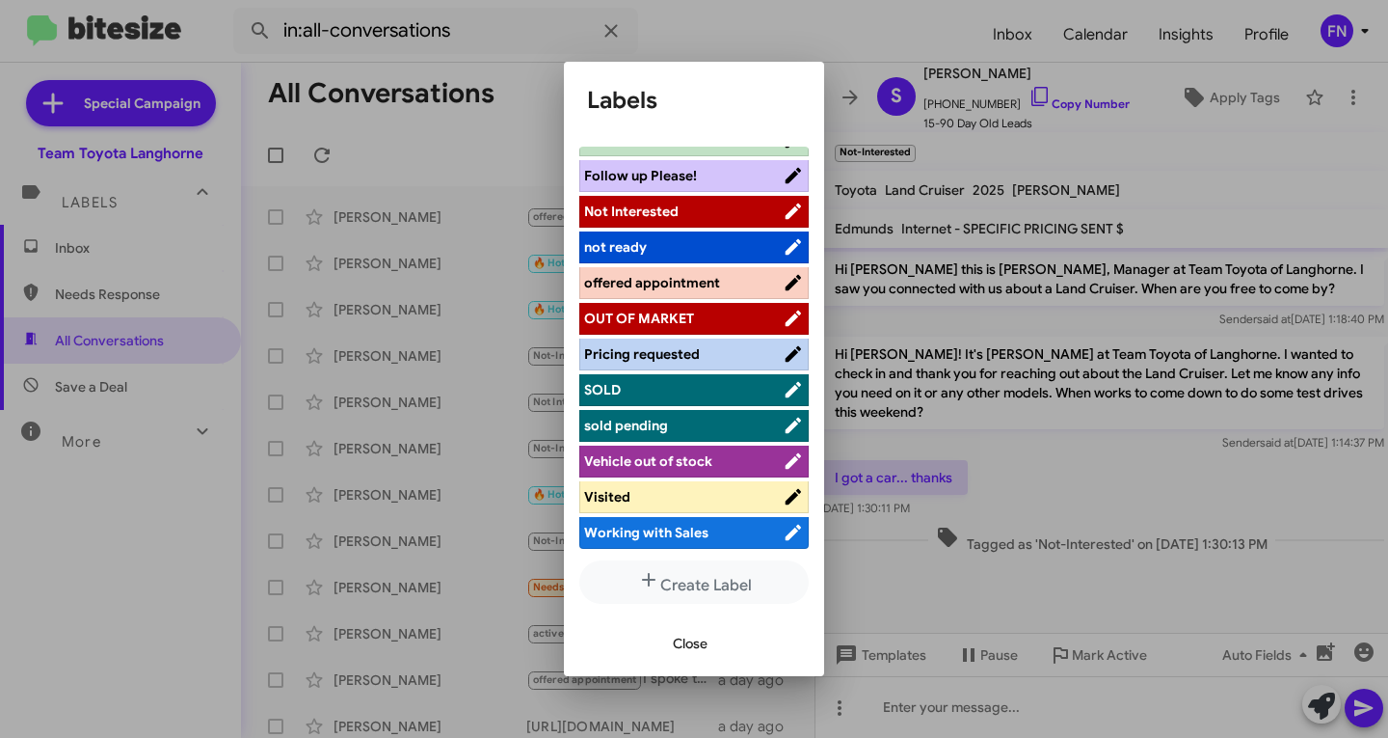
click at [693, 233] on li "not ready" at bounding box center [693, 247] width 229 height 32
click at [696, 211] on span "Not Interested" at bounding box center [683, 211] width 199 height 19
click at [701, 649] on span "Close" at bounding box center [690, 643] width 35 height 35
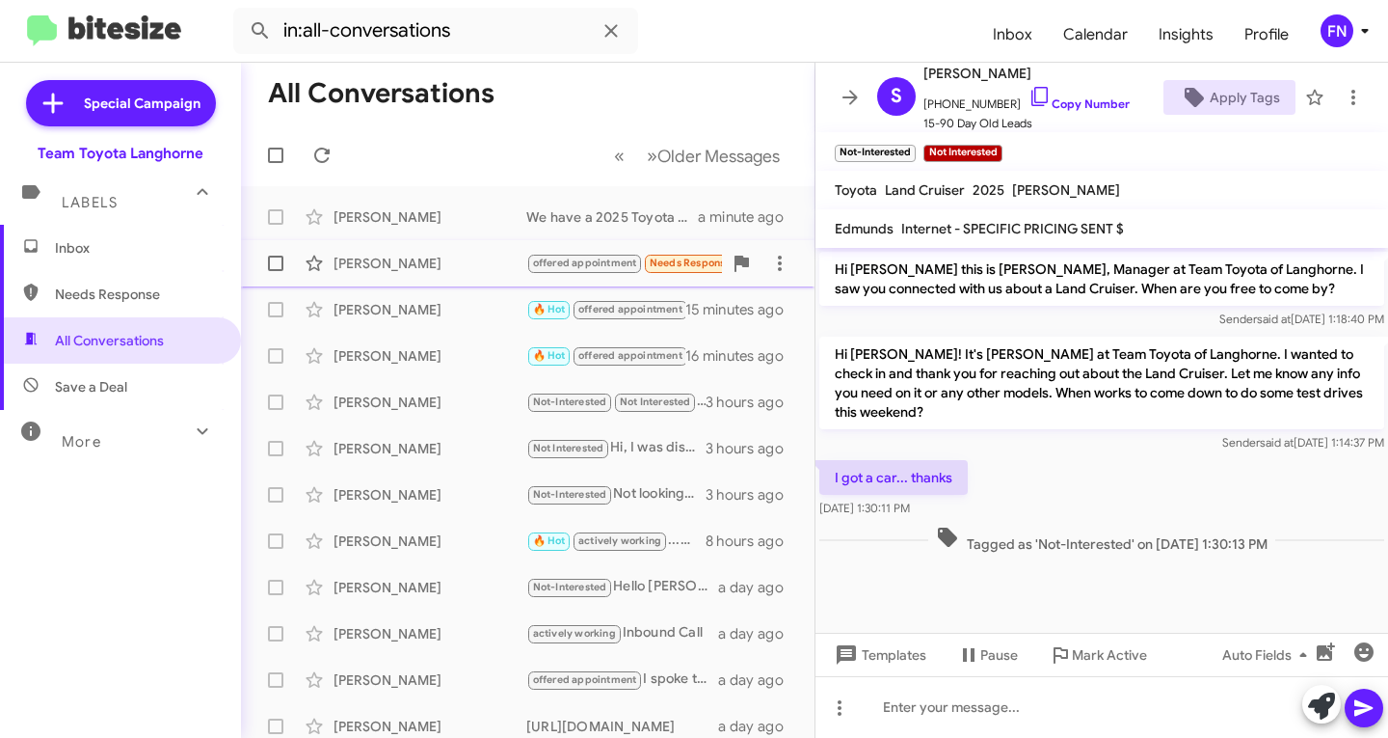
click at [388, 275] on div "[PERSON_NAME] offered appointment Needs Response 🔥 Hot Ok, sounds good, will be…" at bounding box center [527, 263] width 543 height 39
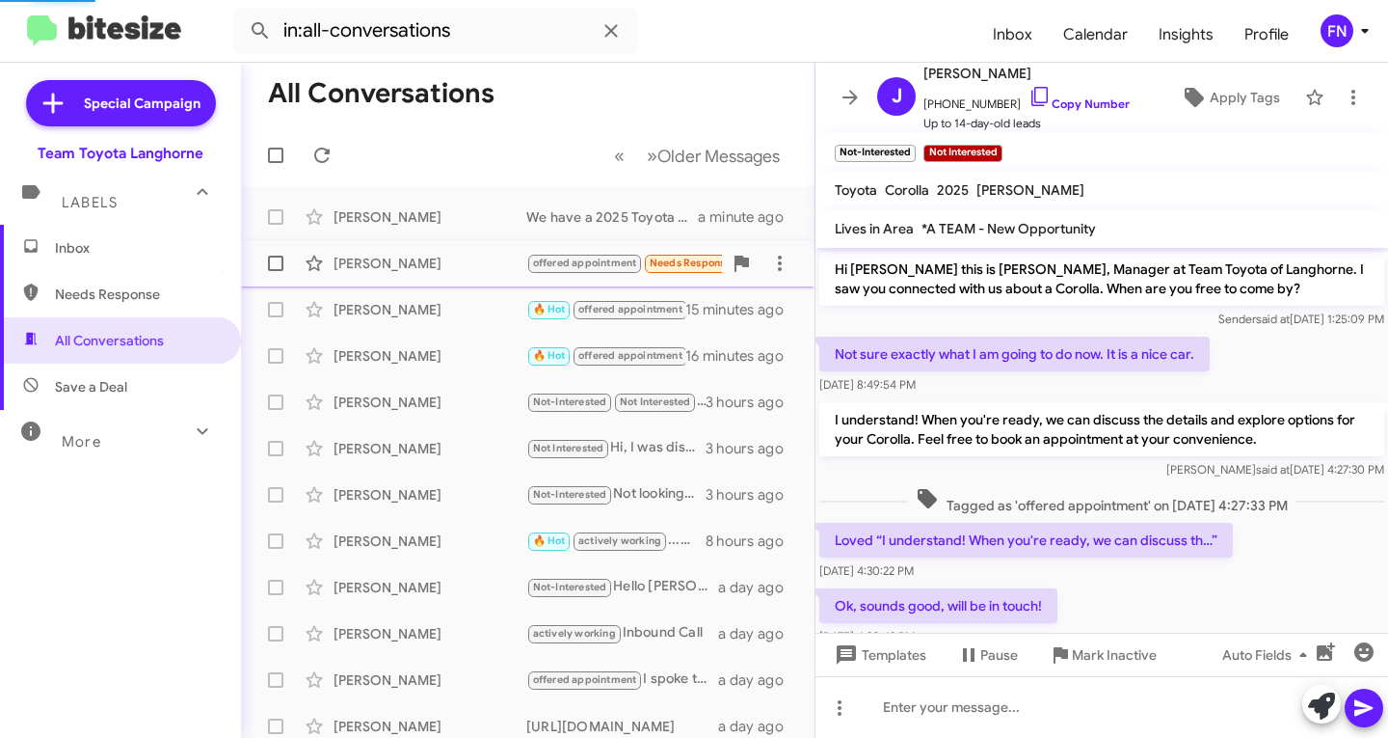
scroll to position [46, 0]
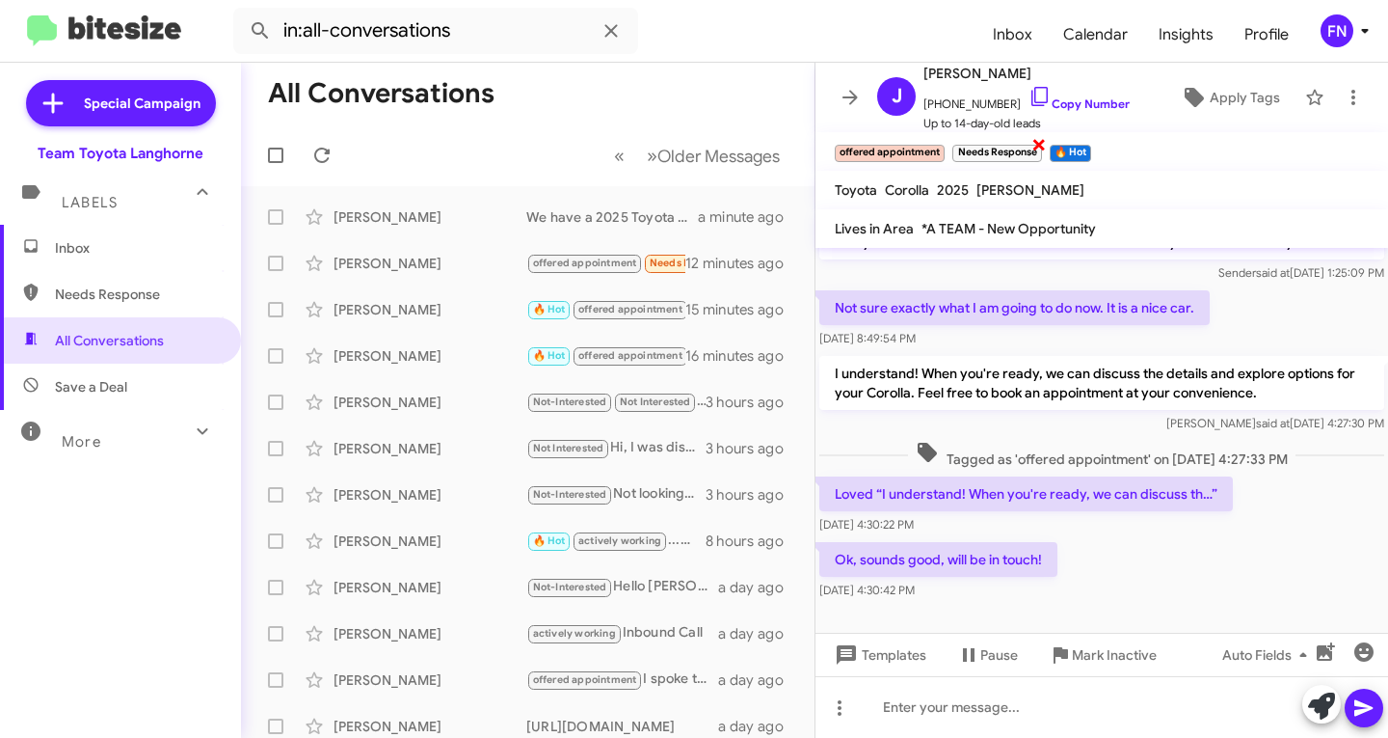
click at [1040, 141] on span "×" at bounding box center [1039, 143] width 15 height 23
click at [999, 148] on span "×" at bounding box center [991, 143] width 15 height 23
click at [195, 238] on span "Inbox" at bounding box center [137, 247] width 164 height 19
